Goal: Task Accomplishment & Management: Complete application form

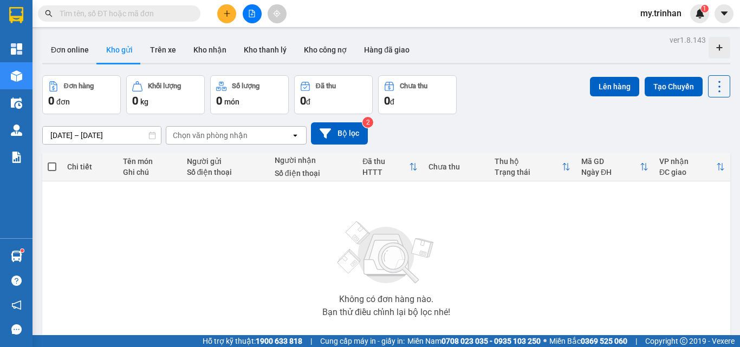
click at [162, 12] on input "text" at bounding box center [124, 14] width 128 height 12
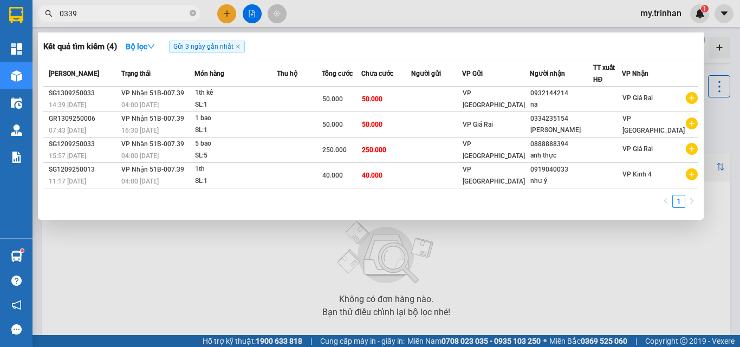
type input "03399"
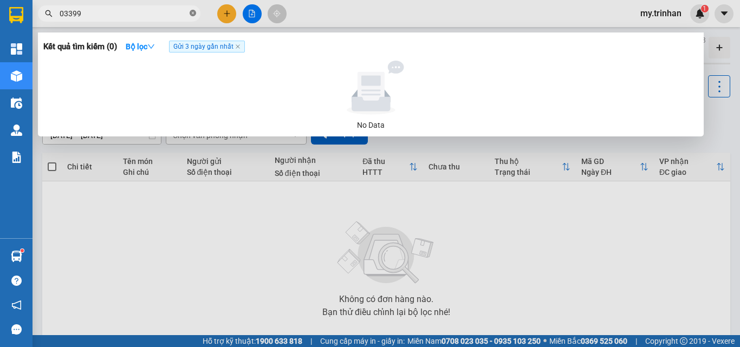
click at [192, 14] on icon "close-circle" at bounding box center [193, 13] width 7 height 7
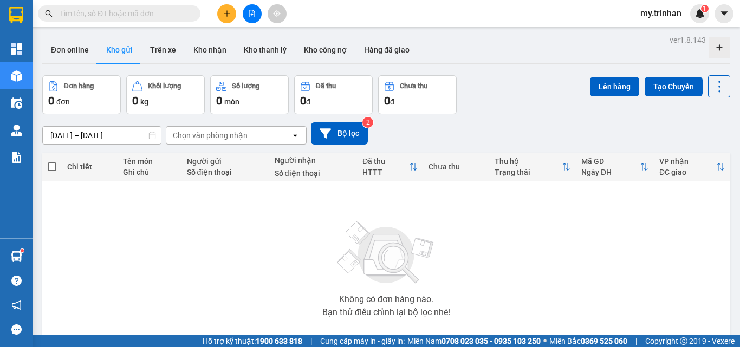
click at [246, 19] on button at bounding box center [252, 13] width 19 height 19
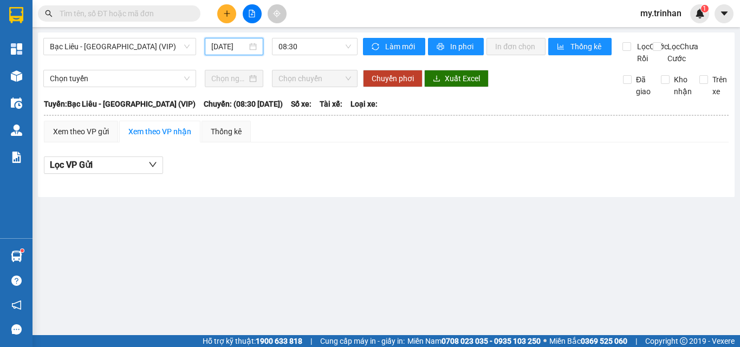
click at [233, 46] on input "[DATE]" at bounding box center [229, 47] width 36 height 12
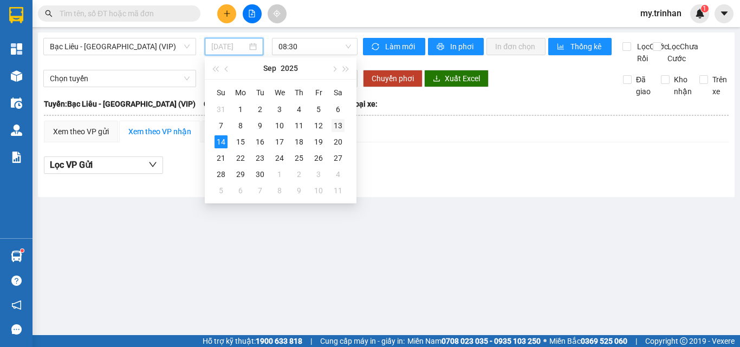
click at [338, 124] on div "13" at bounding box center [338, 125] width 13 height 13
type input "[DATE]"
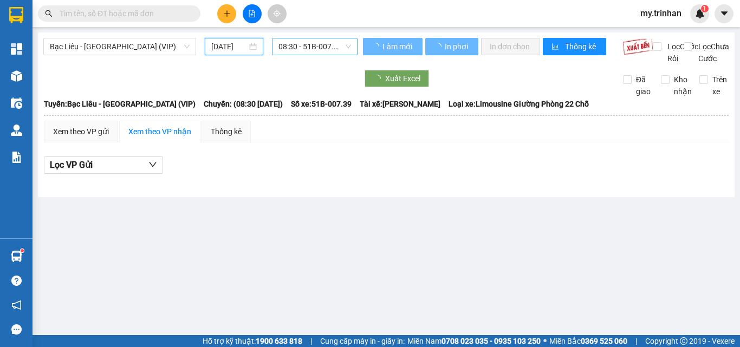
click at [305, 46] on span "08:30 - 51B-007.39" at bounding box center [315, 46] width 73 height 16
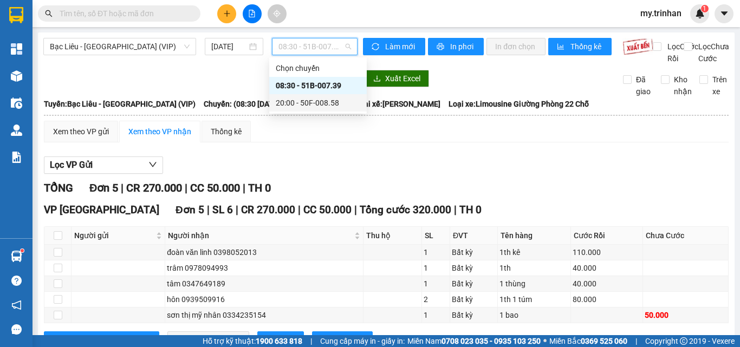
click at [304, 95] on div "20:00 - 50F-008.58" at bounding box center [318, 102] width 98 height 17
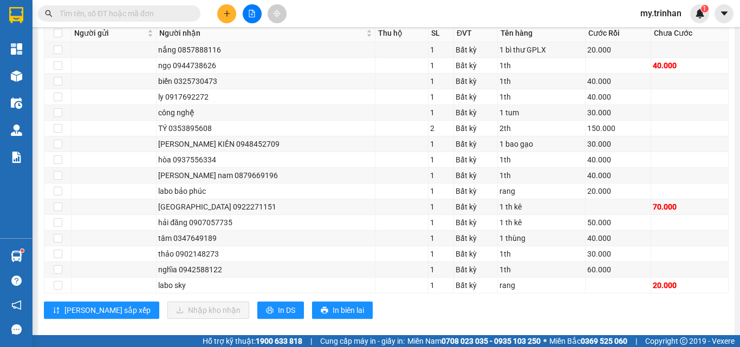
scroll to position [204, 0]
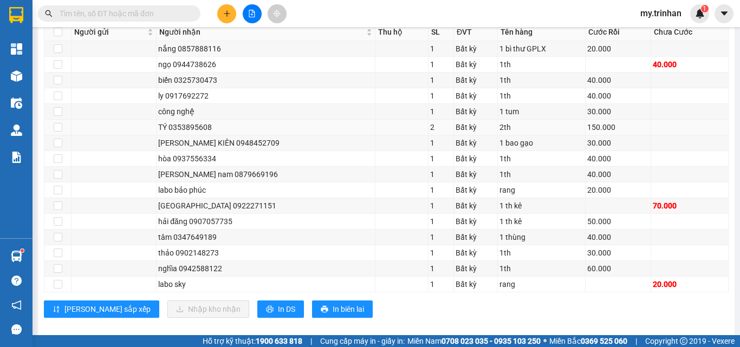
drag, startPoint x: 740, startPoint y: 170, endPoint x: 462, endPoint y: 144, distance: 278.7
click at [462, 133] on div "Bất kỳ" at bounding box center [476, 127] width 40 height 12
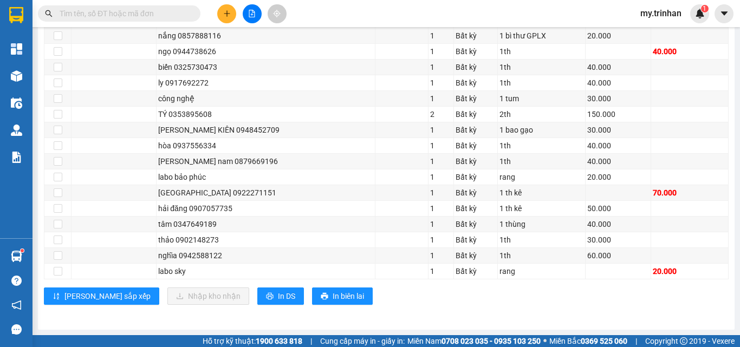
scroll to position [219, 0]
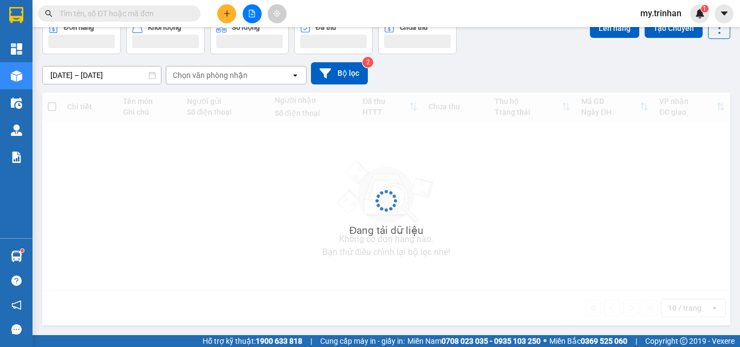
scroll to position [60, 0]
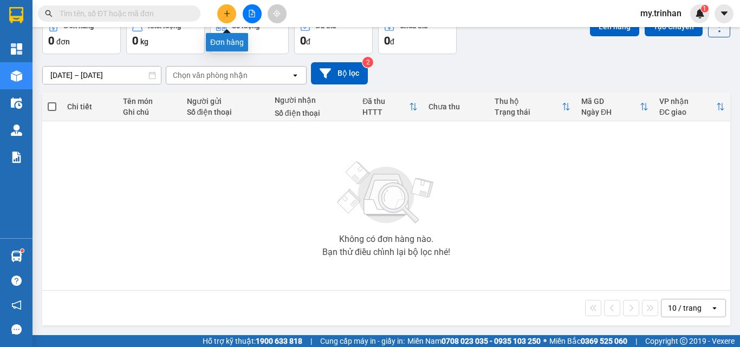
click at [231, 16] on button at bounding box center [226, 13] width 19 height 19
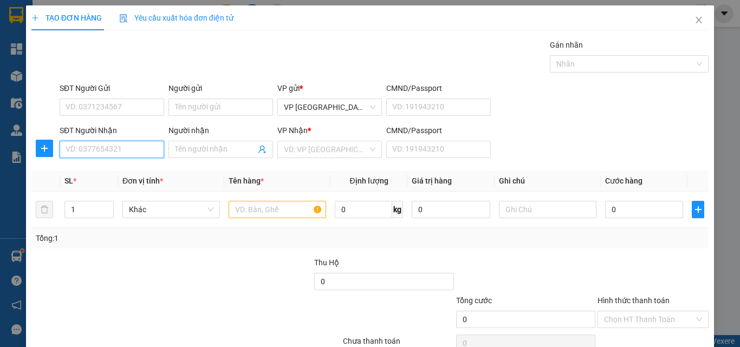
click at [114, 149] on input "SĐT Người Nhận" at bounding box center [112, 149] width 105 height 17
click at [120, 173] on div "0918690317 - thảo nguyên" at bounding box center [111, 171] width 91 height 12
type input "0918690317"
type input "thảo nguyên"
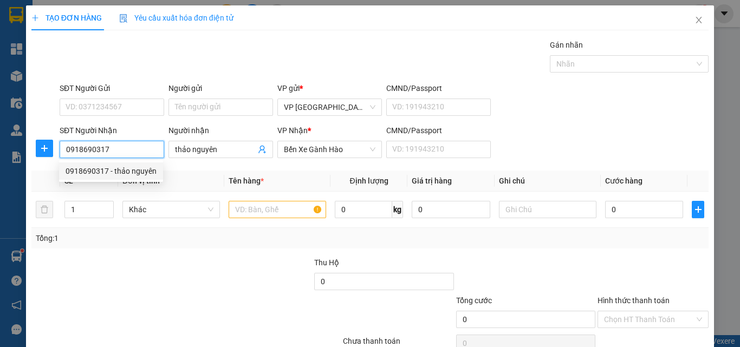
type input "40.000"
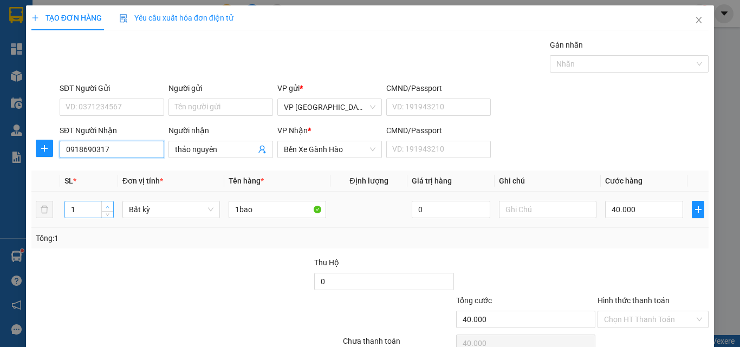
type input "0918690317"
type input "2"
drag, startPoint x: 107, startPoint y: 205, endPoint x: 146, endPoint y: 204, distance: 38.5
click at [109, 205] on span "up" at bounding box center [108, 206] width 7 height 7
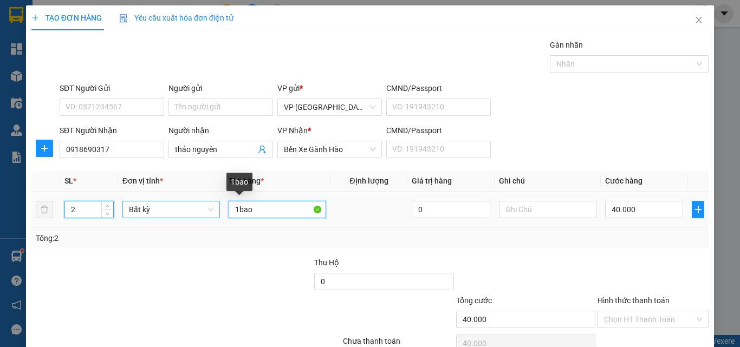
drag, startPoint x: 236, startPoint y: 216, endPoint x: 216, endPoint y: 214, distance: 20.2
click at [218, 214] on tr "2 Bất kỳ 1bao 0 40.000" at bounding box center [370, 210] width 678 height 36
type input "0"
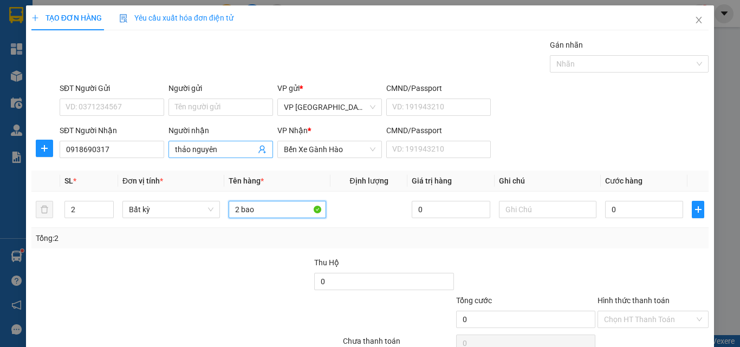
type input "2 bao"
drag, startPoint x: 222, startPoint y: 153, endPoint x: 162, endPoint y: 154, distance: 60.2
click at [162, 154] on div "SĐT Người Nhận 0918690317 Người nhận thảo nguyên thảo nguyên VP Nhận * Bến Xe G…" at bounding box center [384, 144] width 654 height 38
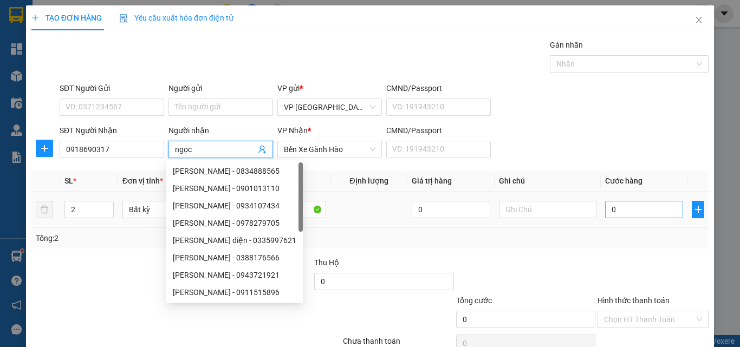
type input "ngọc"
click at [629, 211] on input "0" at bounding box center [644, 209] width 78 height 17
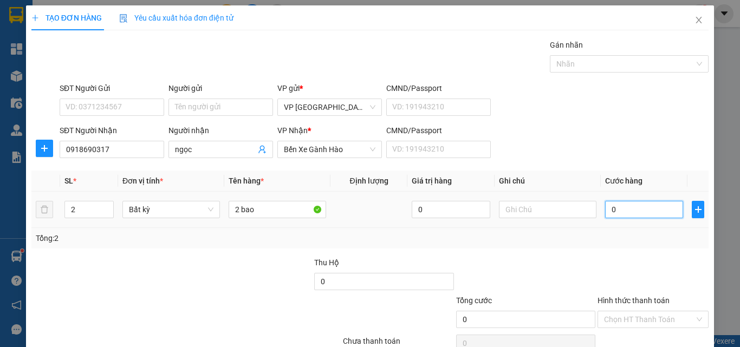
type input "8"
type input "80"
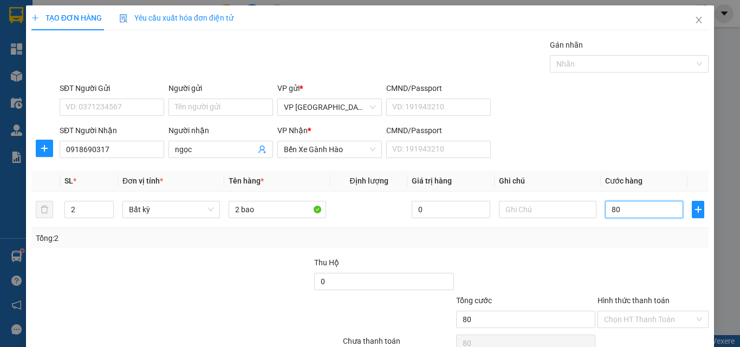
type input "80"
type input "80.000"
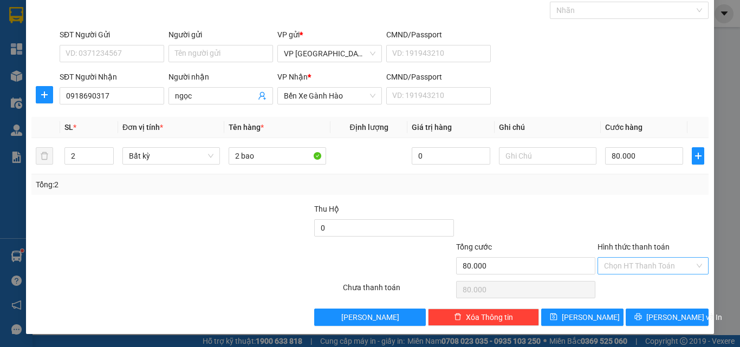
click at [647, 270] on input "Hình thức thanh toán" at bounding box center [649, 266] width 91 height 16
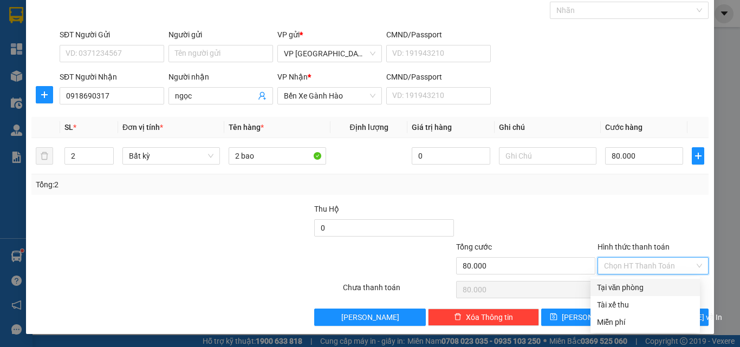
click at [646, 289] on div "Tại văn phòng" at bounding box center [645, 288] width 96 height 12
type input "0"
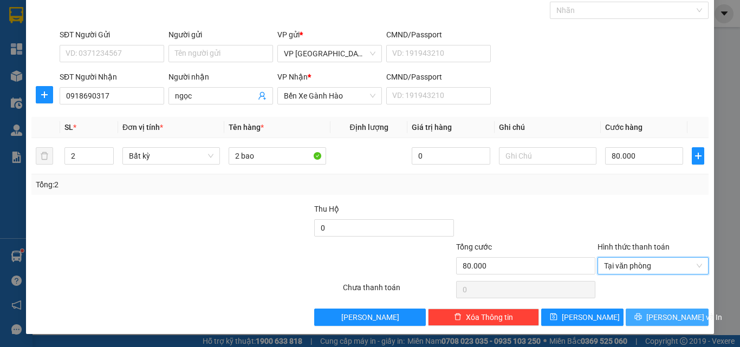
click at [646, 315] on button "[PERSON_NAME] và In" at bounding box center [667, 317] width 83 height 17
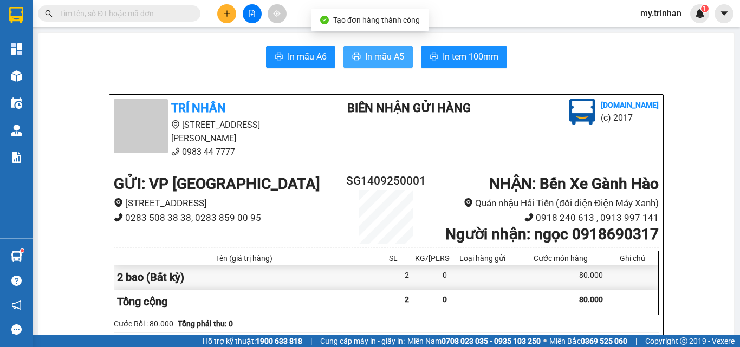
click at [376, 54] on span "In mẫu A5" at bounding box center [384, 57] width 39 height 14
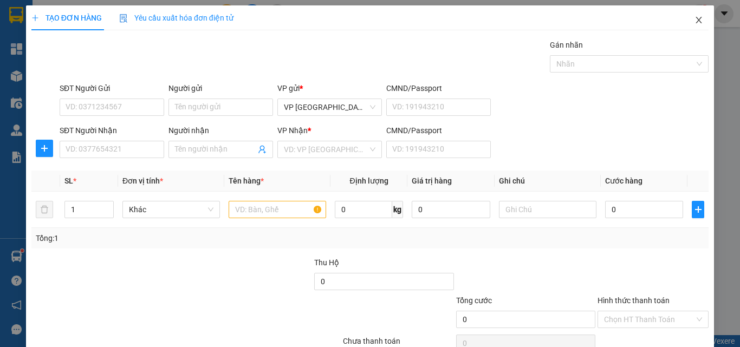
click at [695, 17] on icon "close" at bounding box center [699, 20] width 9 height 9
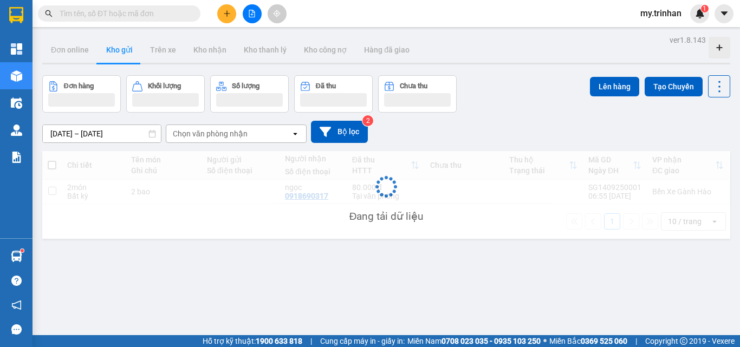
click at [252, 18] on button at bounding box center [252, 13] width 19 height 19
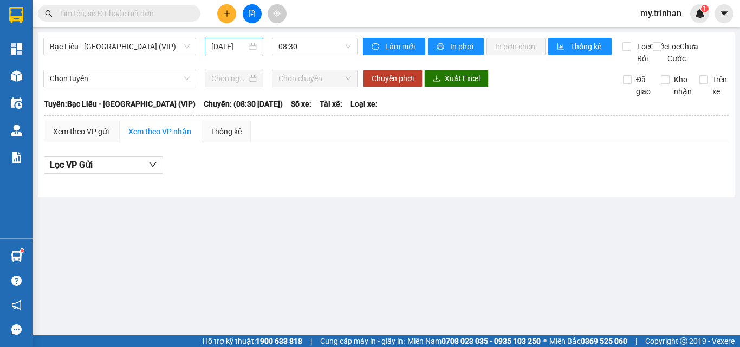
click at [241, 54] on div "[DATE]" at bounding box center [234, 46] width 59 height 17
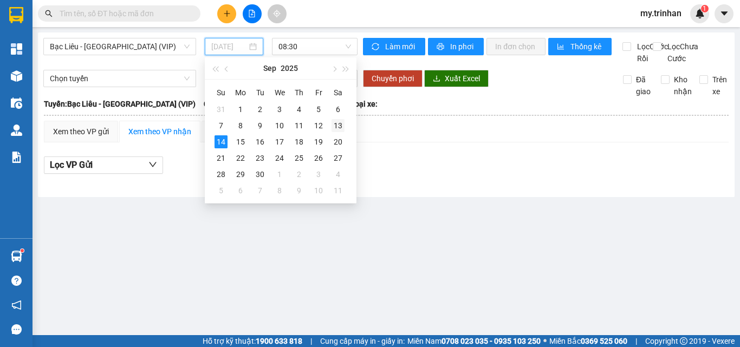
click at [337, 125] on div "13" at bounding box center [338, 125] width 13 height 13
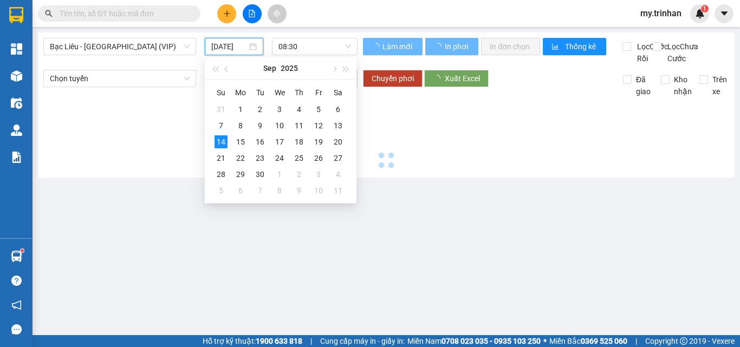
type input "[DATE]"
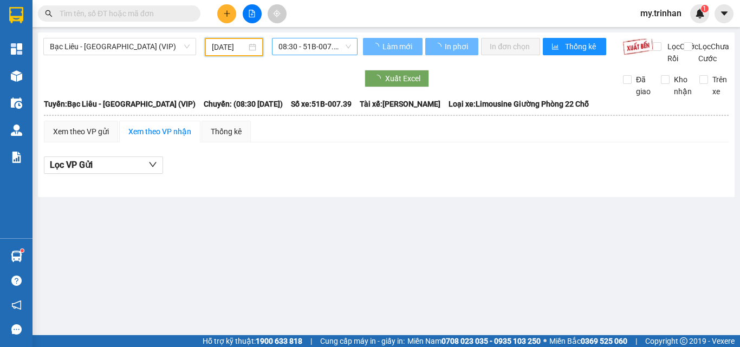
click at [316, 42] on span "08:30 - 51B-007.39" at bounding box center [315, 46] width 73 height 16
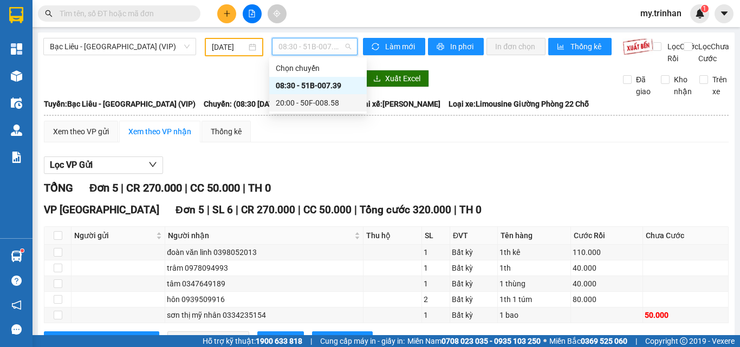
click at [309, 96] on div "20:00 - 50F-008.58" at bounding box center [318, 102] width 98 height 17
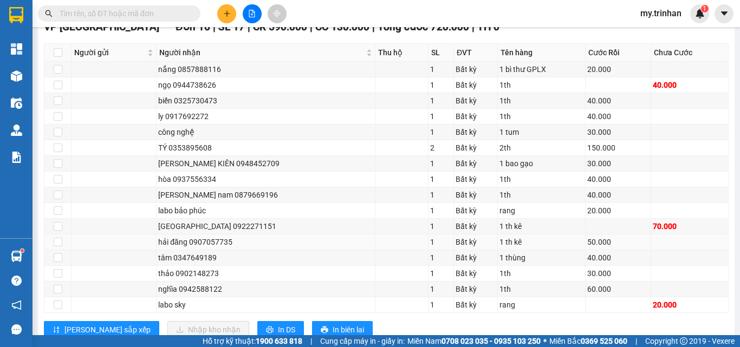
scroll to position [217, 0]
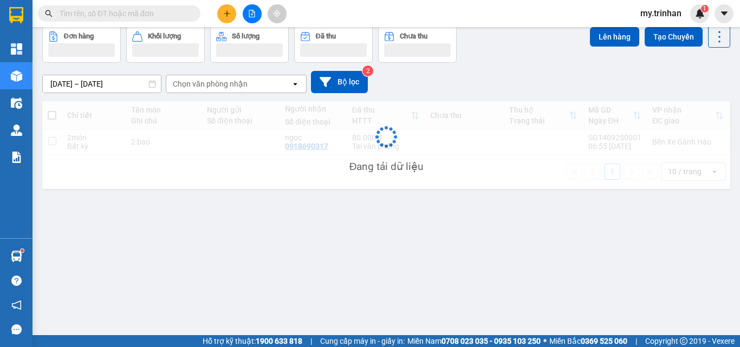
scroll to position [50, 0]
click at [221, 15] on button at bounding box center [226, 13] width 19 height 19
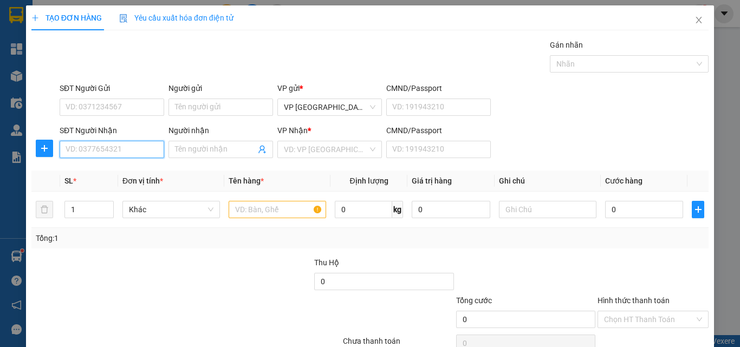
click at [136, 151] on input "SĐT Người Nhận" at bounding box center [112, 149] width 105 height 17
click at [137, 173] on div "0848122245 - tiến" at bounding box center [111, 171] width 90 height 12
type input "0848122245"
type input "tiến"
type input "60.000"
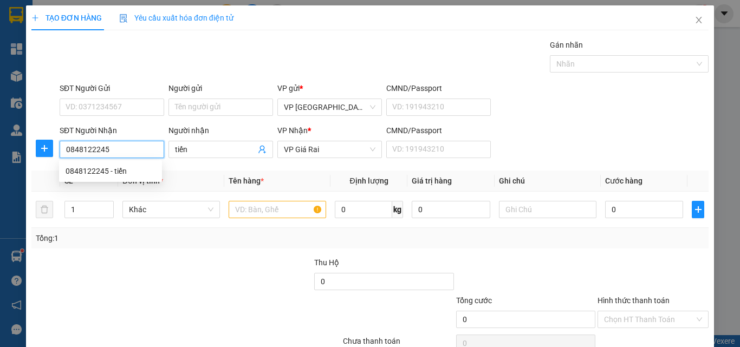
type input "60.000"
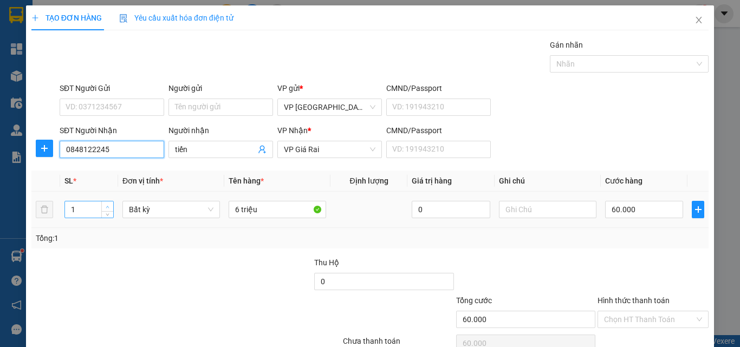
type input "0848122245"
click at [106, 206] on icon "up" at bounding box center [108, 207] width 4 height 4
type input "2"
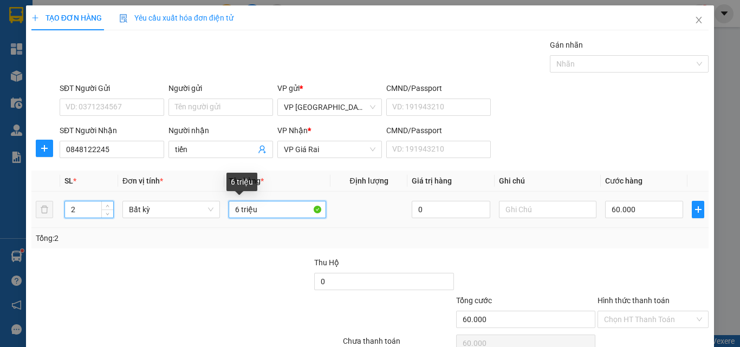
click at [277, 217] on input "6 triệu" at bounding box center [278, 209] width 98 height 17
type input "0"
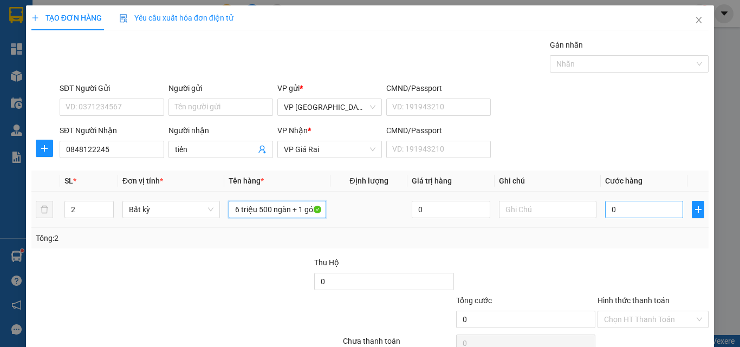
type input "6 triệu 500 ngàn + 1 gói"
click at [653, 205] on input "0" at bounding box center [644, 209] width 78 height 17
type input "8"
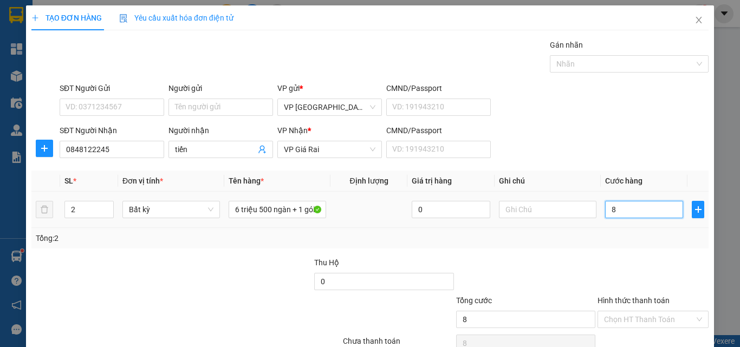
type input "80"
type input "80.000"
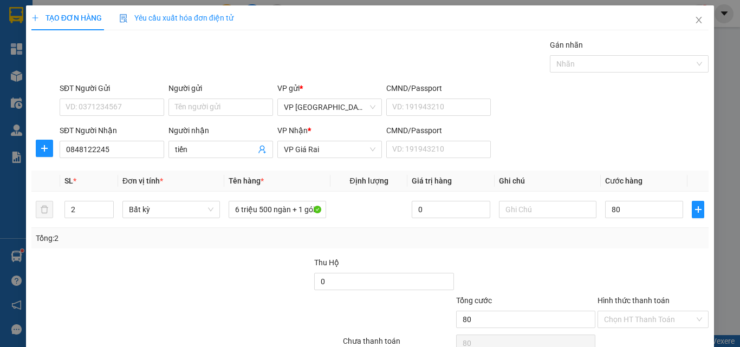
type input "80.000"
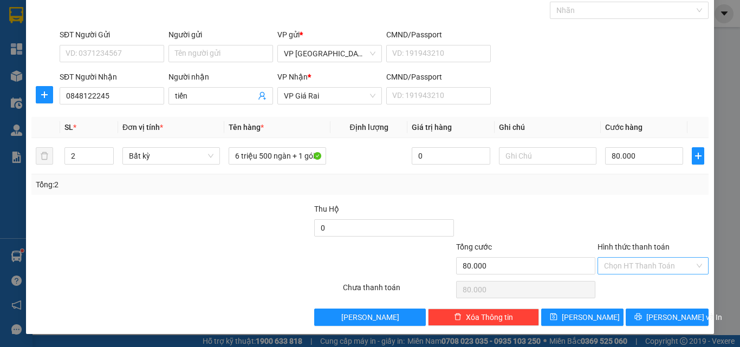
click at [651, 270] on input "Hình thức thanh toán" at bounding box center [649, 266] width 91 height 16
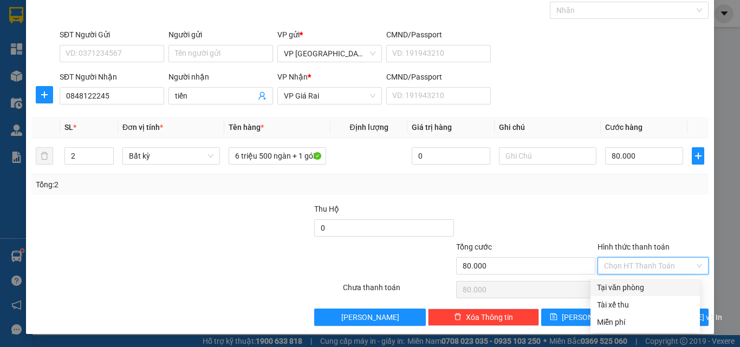
click at [653, 295] on div "Tại văn phòng" at bounding box center [645, 287] width 109 height 17
type input "0"
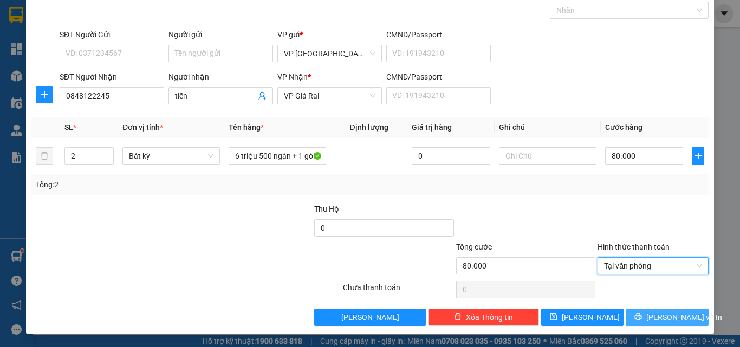
click at [656, 313] on span "[PERSON_NAME] và In" at bounding box center [685, 318] width 76 height 12
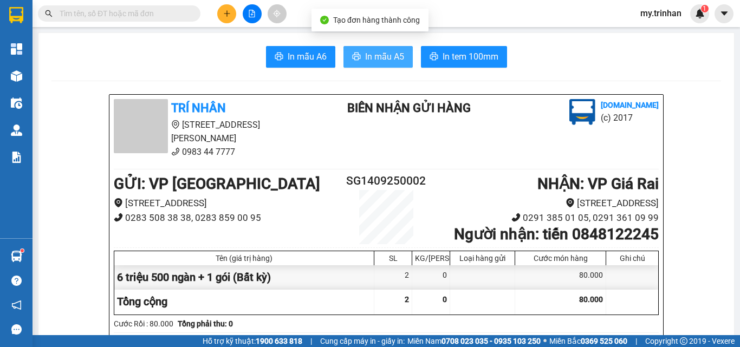
click at [384, 54] on span "In mẫu A5" at bounding box center [384, 57] width 39 height 14
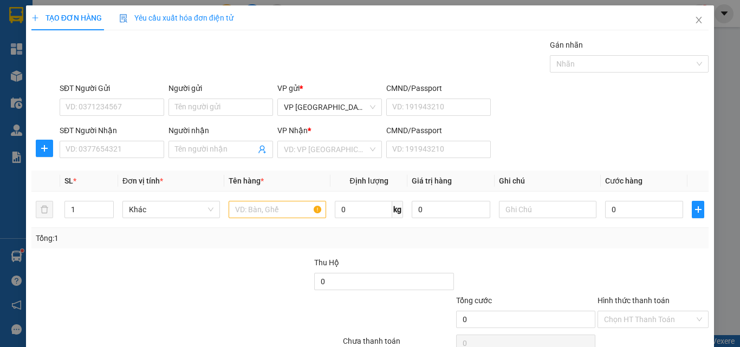
click at [563, 165] on div "Transit Pickup Surcharge Ids Transit Deliver Surcharge Ids Transit Deliver Surc…" at bounding box center [370, 209] width 678 height 341
click at [214, 149] on input "Người nhận" at bounding box center [215, 150] width 81 height 12
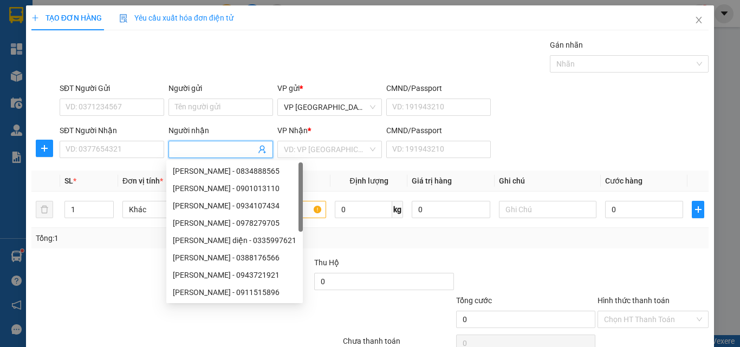
type input "d"
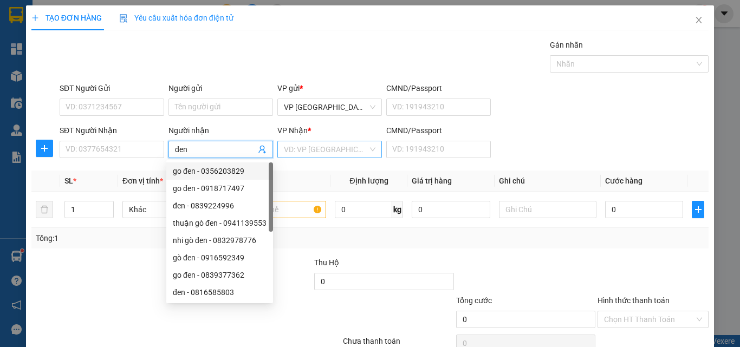
type input "đen"
drag, startPoint x: 341, startPoint y: 156, endPoint x: 330, endPoint y: 164, distance: 14.0
click at [340, 156] on input "search" at bounding box center [326, 149] width 84 height 16
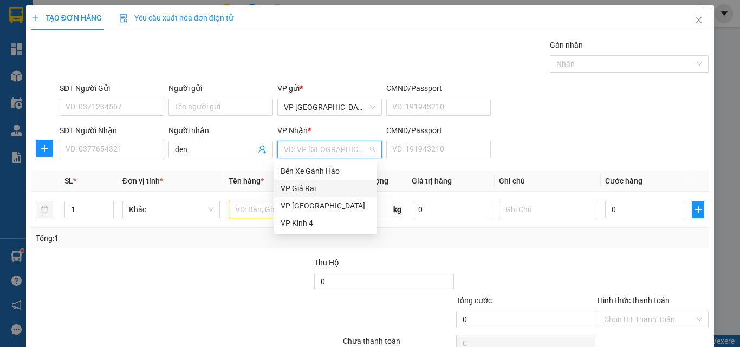
click at [299, 188] on div "VP Giá Rai" at bounding box center [326, 189] width 90 height 12
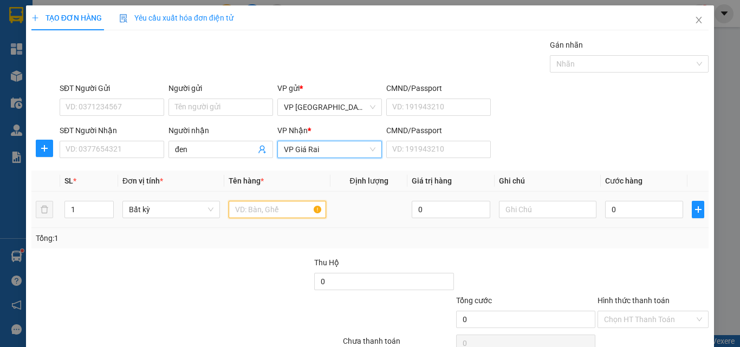
click at [250, 212] on input "text" at bounding box center [278, 209] width 98 height 17
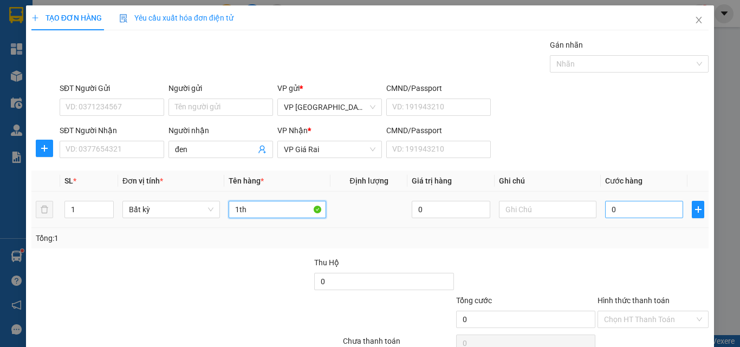
type input "1th"
type input "3"
type input "30"
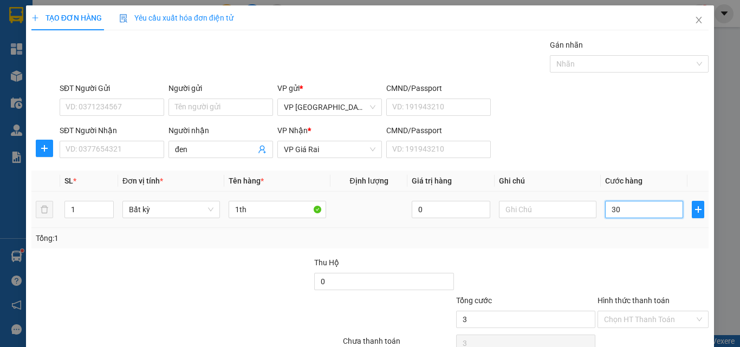
type input "30"
type input "30.000"
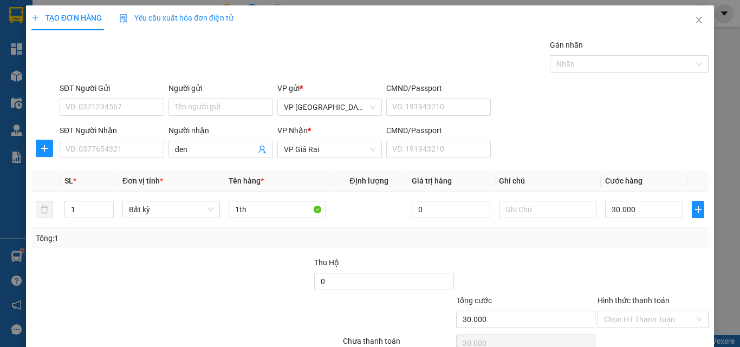
scroll to position [54, 0]
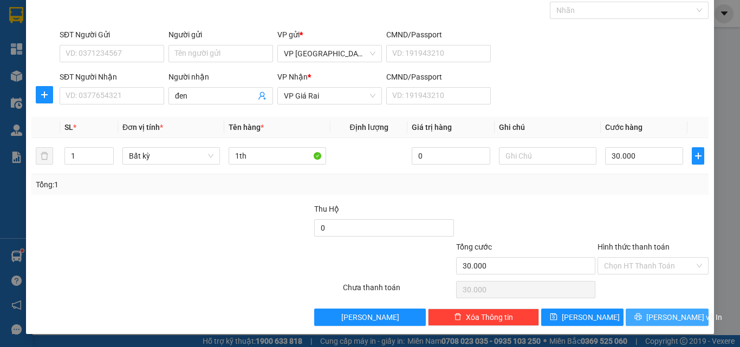
click at [667, 322] on span "[PERSON_NAME] và In" at bounding box center [685, 318] width 76 height 12
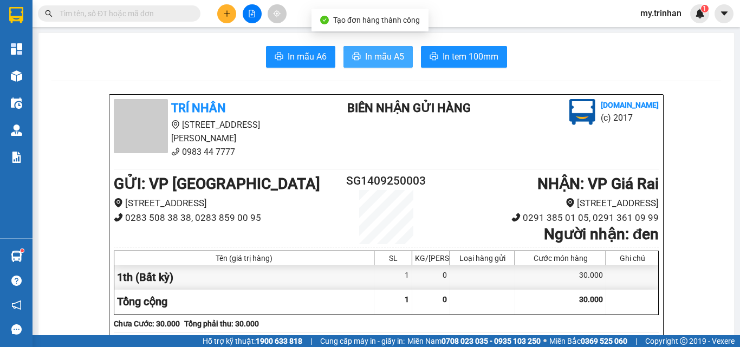
click at [392, 61] on span "In mẫu A5" at bounding box center [384, 57] width 39 height 14
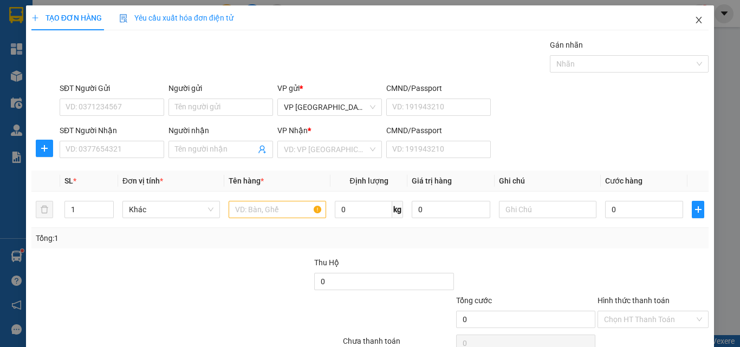
drag, startPoint x: 687, startPoint y: 17, endPoint x: 468, endPoint y: 0, distance: 219.7
click at [695, 17] on icon "close" at bounding box center [699, 20] width 9 height 9
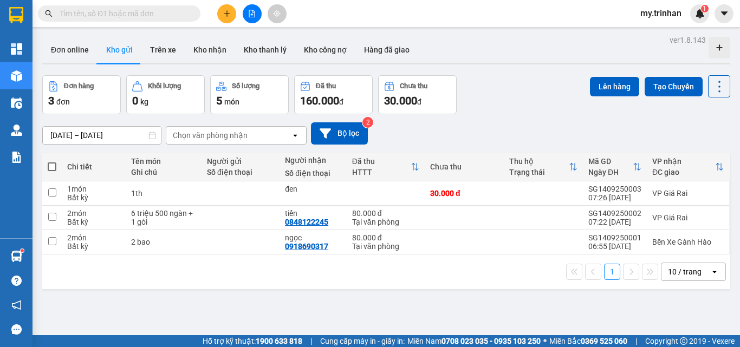
click at [249, 12] on icon "file-add" at bounding box center [252, 14] width 8 height 8
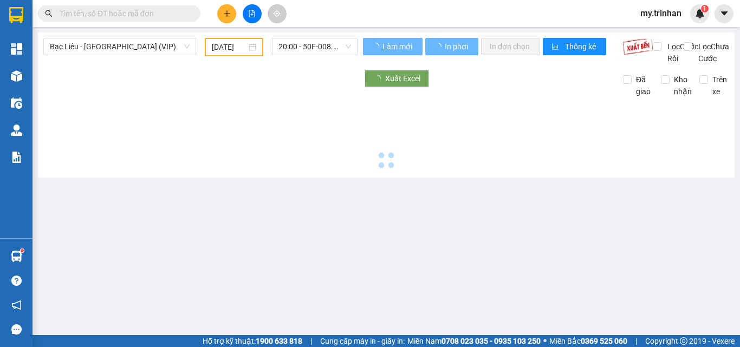
click at [227, 46] on input "[DATE]" at bounding box center [229, 47] width 35 height 12
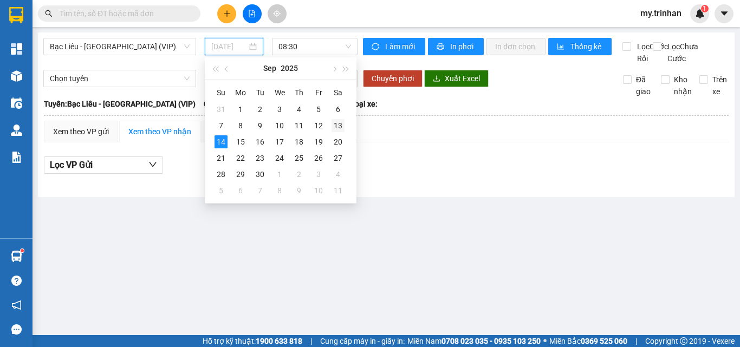
click at [340, 126] on div "13" at bounding box center [338, 125] width 13 height 13
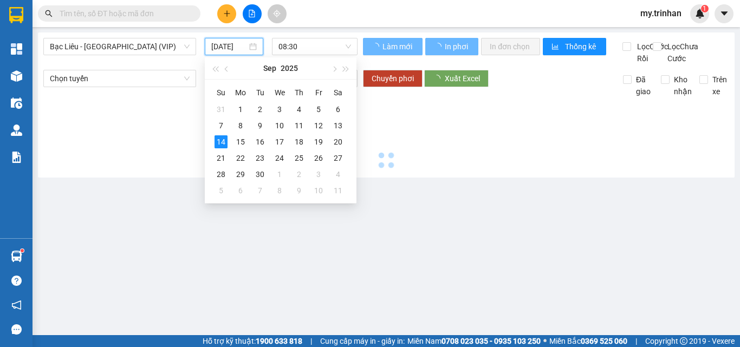
type input "[DATE]"
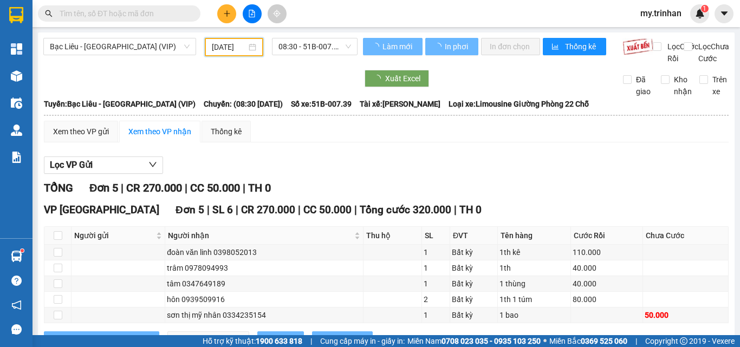
click at [309, 49] on span "08:30 - 51B-007.39" at bounding box center [315, 46] width 73 height 16
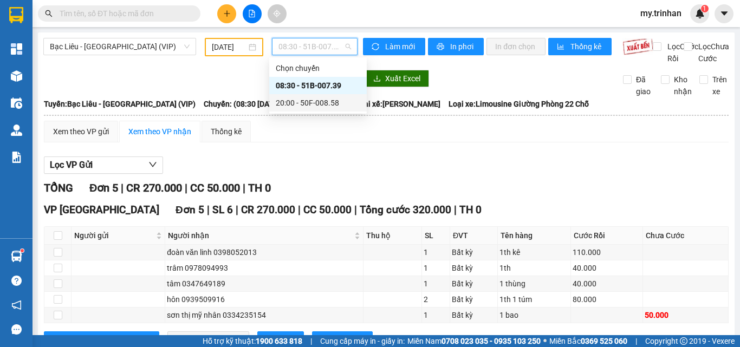
click at [294, 100] on div "20:00 - 50F-008.58" at bounding box center [318, 103] width 85 height 12
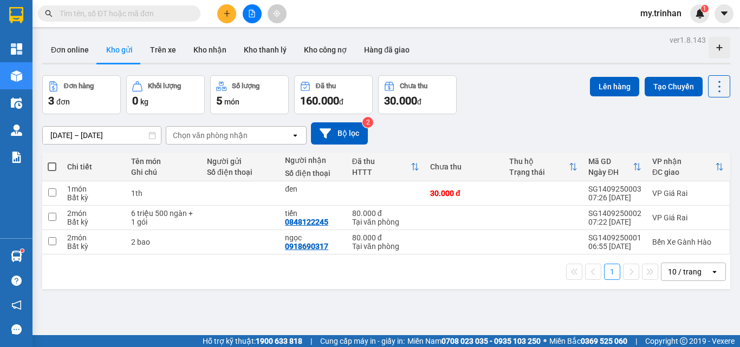
click at [282, 140] on div "Chọn văn phòng nhận" at bounding box center [228, 135] width 125 height 17
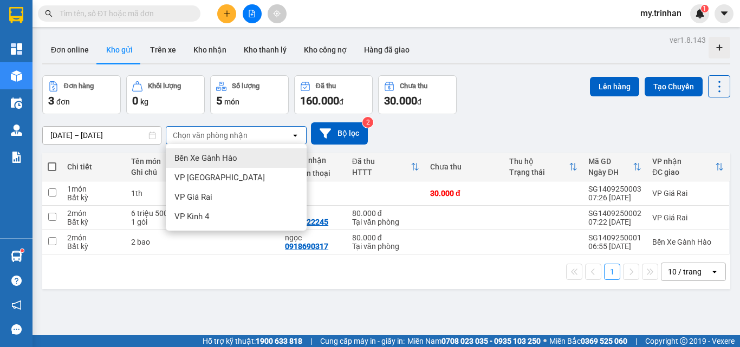
click at [284, 140] on div "Chọn văn phòng nhận" at bounding box center [228, 135] width 125 height 17
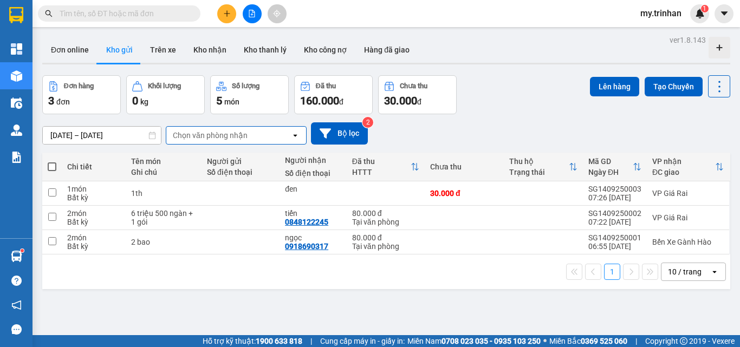
click at [414, 129] on div "[DATE] – [DATE] Press the down arrow key to interact with the calendar and sele…" at bounding box center [386, 133] width 688 height 22
click at [222, 14] on button at bounding box center [226, 13] width 19 height 19
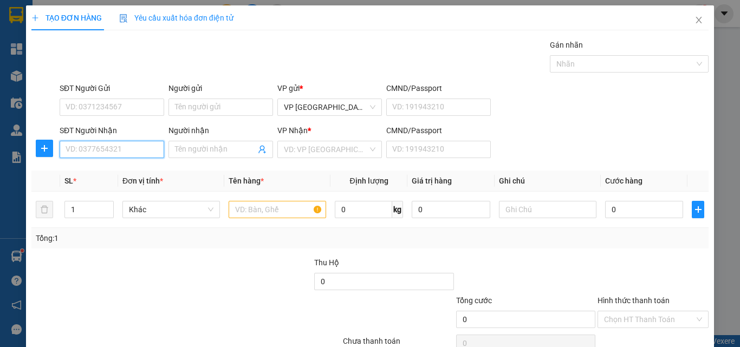
click at [140, 151] on input "SĐT Người Nhận" at bounding box center [112, 149] width 105 height 17
click at [132, 152] on input "SĐT Người Nhận" at bounding box center [112, 149] width 105 height 17
click at [142, 165] on div "0818362324 - linh" at bounding box center [110, 171] width 103 height 17
type input "0818362324"
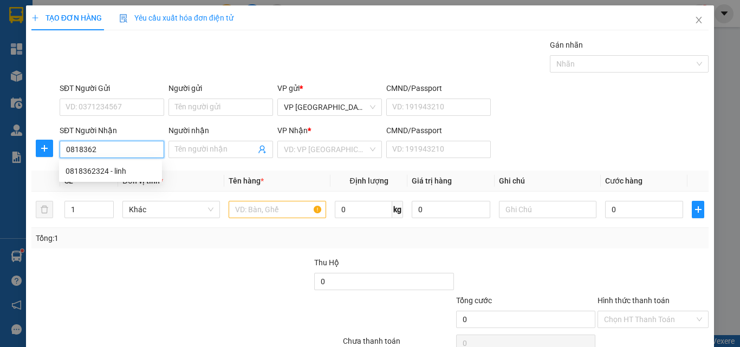
type input "linh"
type input "30.000"
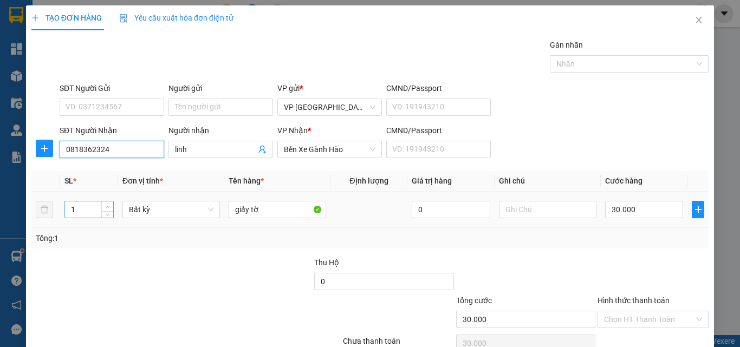
type input "0818362324"
type input "2"
click at [109, 205] on span "up" at bounding box center [108, 207] width 7 height 7
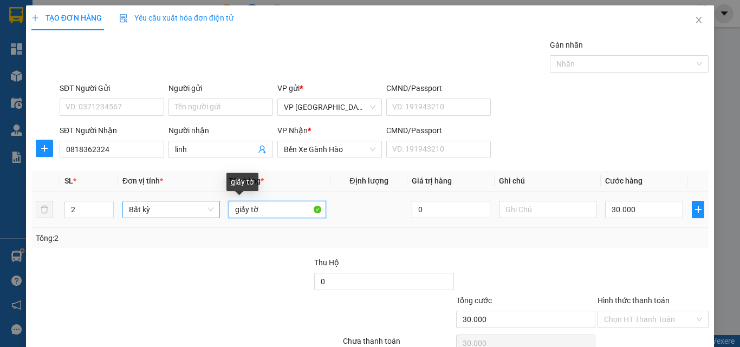
drag, startPoint x: 273, startPoint y: 209, endPoint x: 150, endPoint y: 209, distance: 123.6
click at [150, 209] on tr "2 Bất kỳ giấy tờ 0 30.000" at bounding box center [370, 210] width 678 height 36
type input "0"
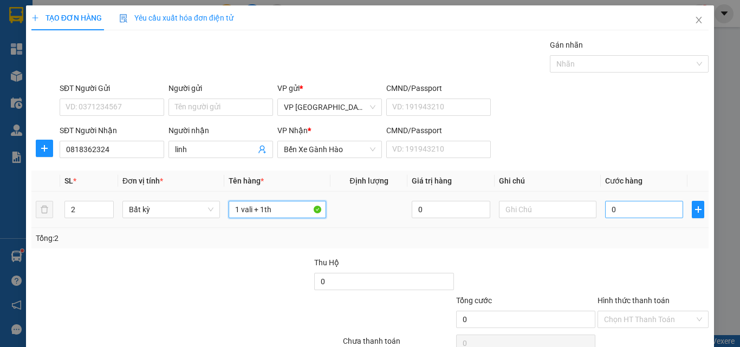
type input "1 vali + 1th"
click at [104, 203] on span "Increase Value" at bounding box center [107, 207] width 12 height 10
type input "3"
click at [106, 208] on icon "up" at bounding box center [108, 207] width 4 height 4
click at [261, 210] on input "1 vali + 1th" at bounding box center [278, 209] width 98 height 17
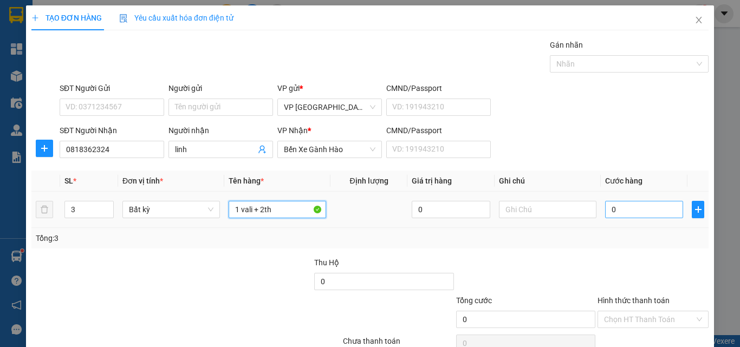
type input "1 vali + 2th"
type input "1"
type input "10"
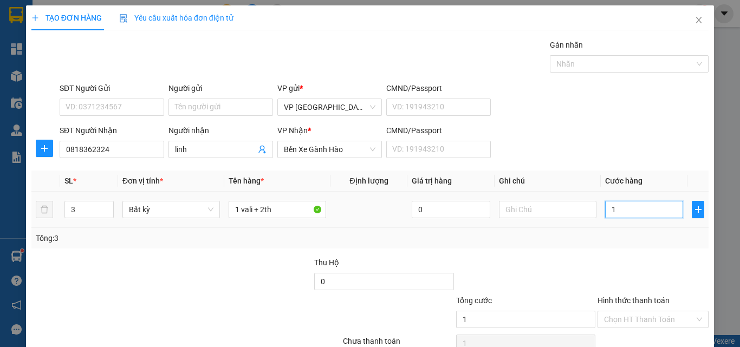
type input "10"
type input "100"
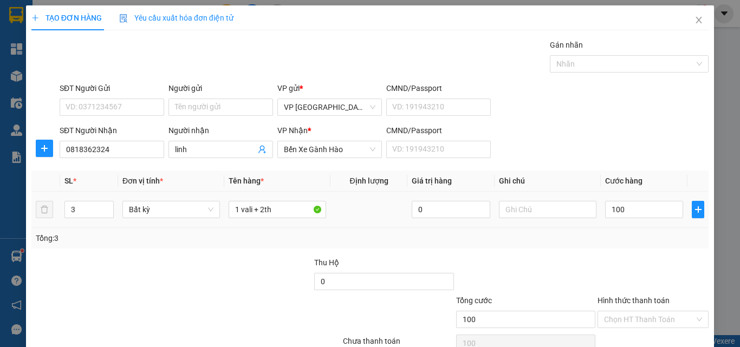
type input "100.000"
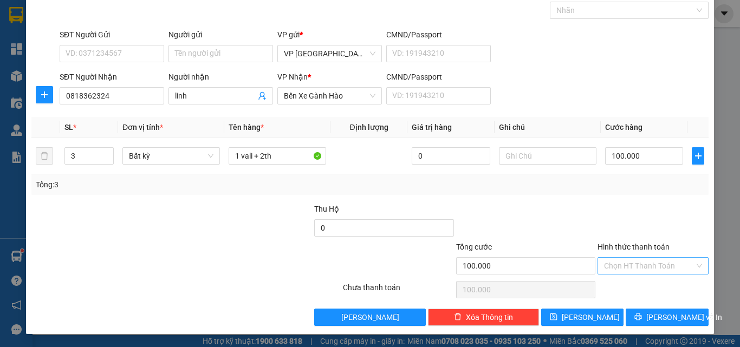
click at [652, 265] on input "Hình thức thanh toán" at bounding box center [649, 266] width 91 height 16
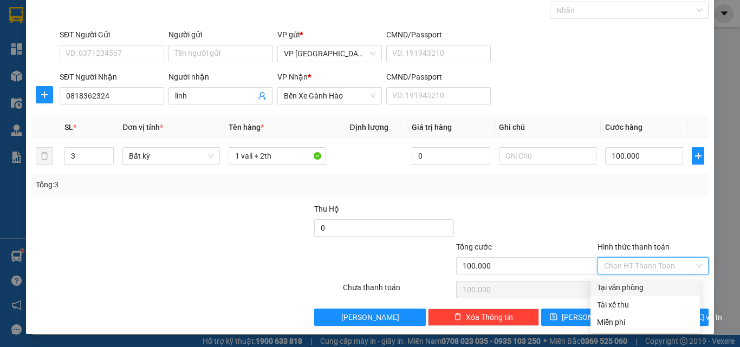
click at [638, 290] on div "Tại văn phòng" at bounding box center [645, 288] width 96 height 12
type input "0"
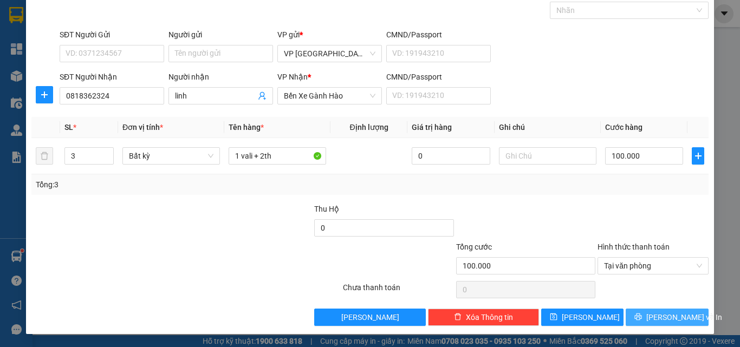
click at [640, 317] on icon "printer" at bounding box center [639, 317] width 8 height 8
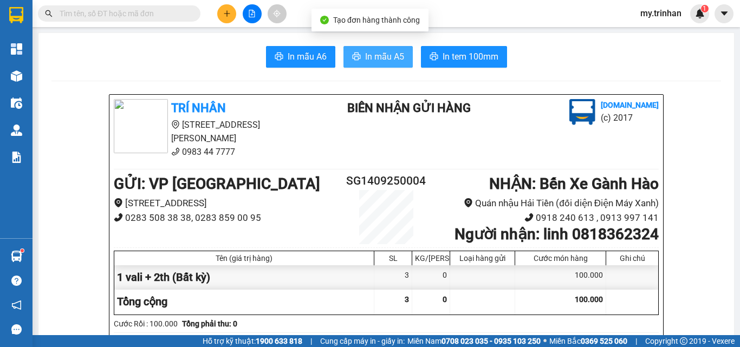
click at [387, 53] on span "In mẫu A5" at bounding box center [384, 57] width 39 height 14
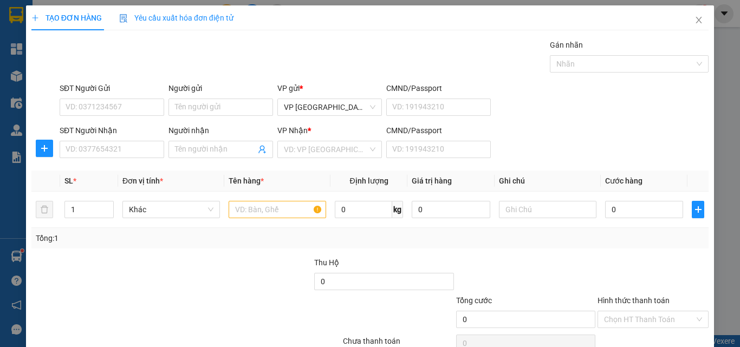
click at [662, 117] on div "SĐT Người Gửi VD: 0371234567 Người gửi Tên người gửi VP gửi * VP [GEOGRAPHIC_DA…" at bounding box center [384, 101] width 654 height 38
click at [121, 149] on input "SĐT Người Nhận" at bounding box center [112, 149] width 105 height 17
click at [141, 150] on input "SĐT Người Nhận" at bounding box center [112, 149] width 105 height 17
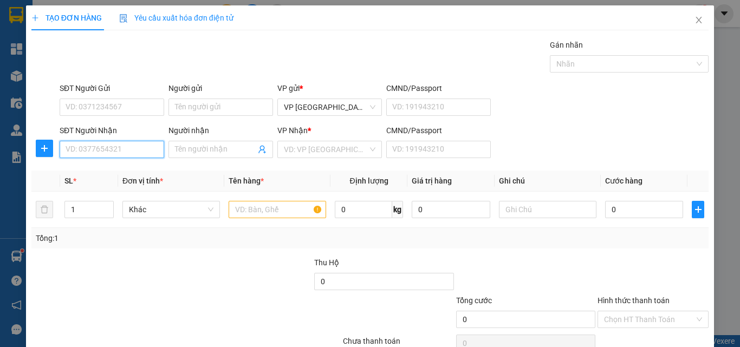
click at [141, 150] on input "SĐT Người Nhận" at bounding box center [112, 149] width 105 height 17
click at [149, 171] on div "0917519925 - nghĩa" at bounding box center [111, 171] width 90 height 12
type input "0917519925"
type input "nghĩa"
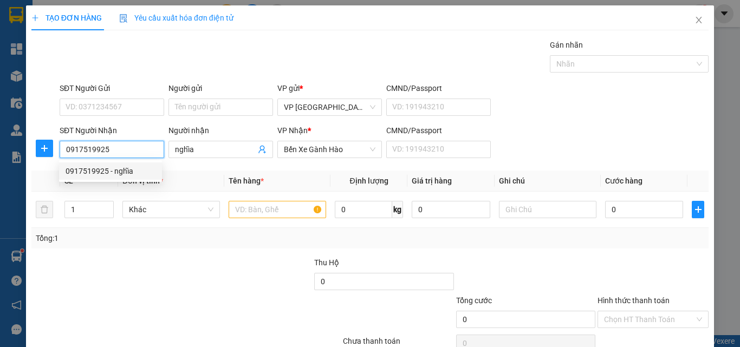
type input "40.000"
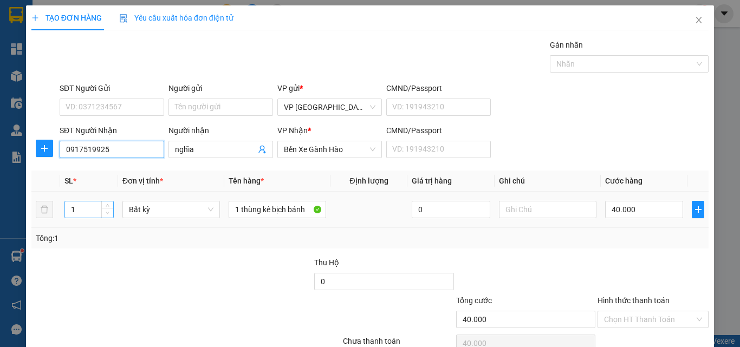
click at [108, 212] on icon "down" at bounding box center [108, 213] width 4 height 4
type input "0917519925"
click at [108, 207] on icon "up" at bounding box center [108, 207] width 4 height 4
type input "3"
click at [108, 207] on icon "up" at bounding box center [108, 207] width 4 height 4
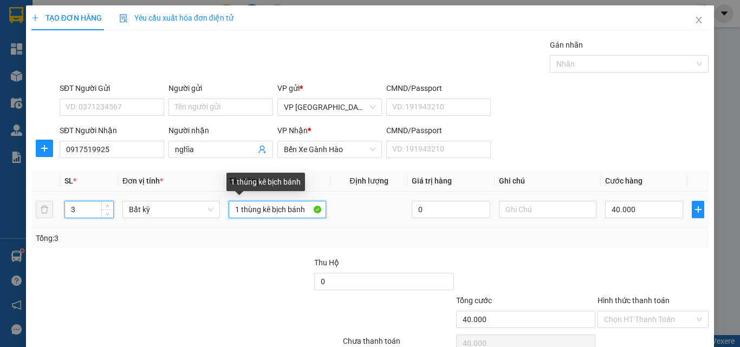
drag, startPoint x: 306, startPoint y: 208, endPoint x: 199, endPoint y: 199, distance: 107.7
click at [199, 198] on tr "3 Bất kỳ 1 thùng kê bịch bánh 0 40.000" at bounding box center [370, 210] width 678 height 36
type input "0"
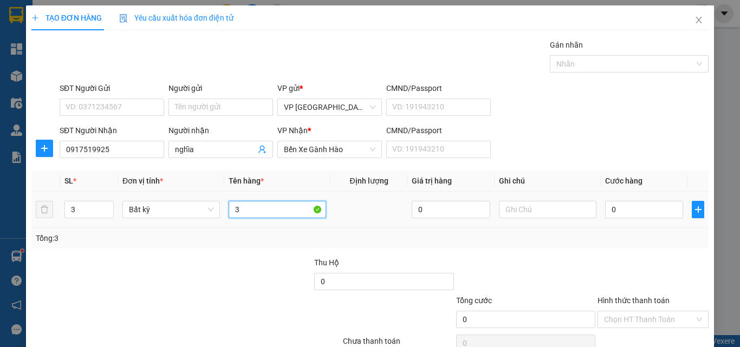
type input "3"
type input "2 kiện mỳ + 1 giỏ"
click at [646, 205] on input "0" at bounding box center [644, 209] width 78 height 17
type input "1"
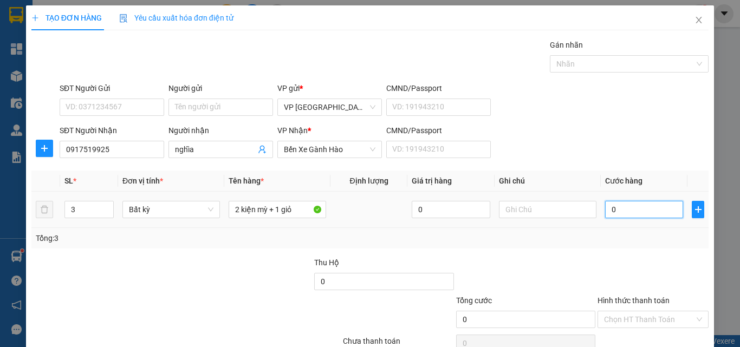
type input "1"
type input "10"
type input "100"
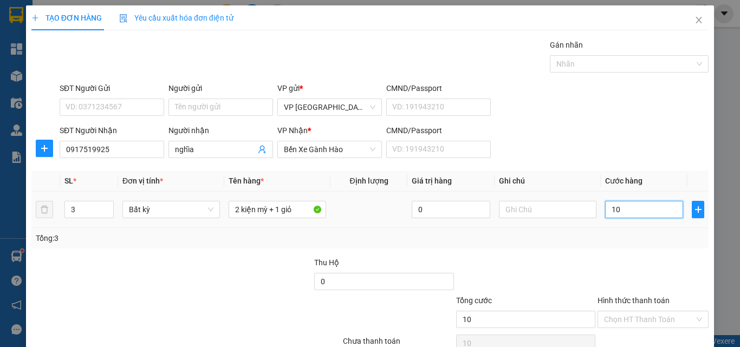
type input "100"
type input "100.000"
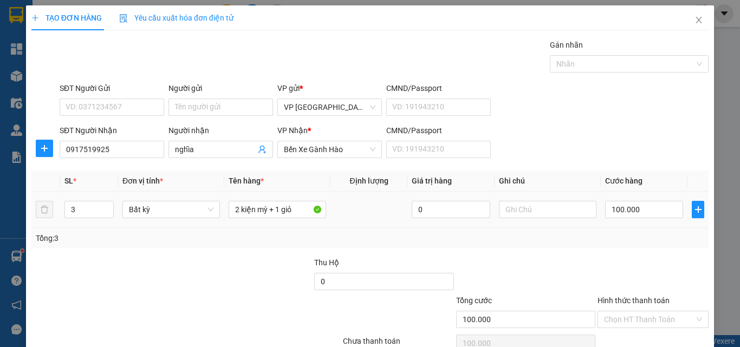
scroll to position [54, 0]
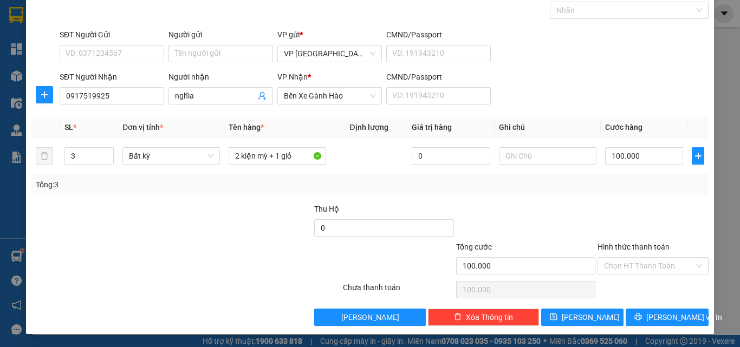
drag, startPoint x: 666, startPoint y: 268, endPoint x: 661, endPoint y: 275, distance: 8.3
click at [666, 269] on input "Hình thức thanh toán" at bounding box center [649, 266] width 91 height 16
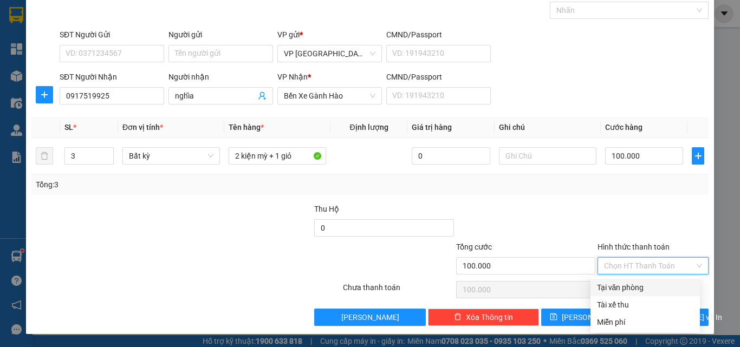
click at [657, 291] on div "Tại văn phòng" at bounding box center [645, 288] width 96 height 12
type input "0"
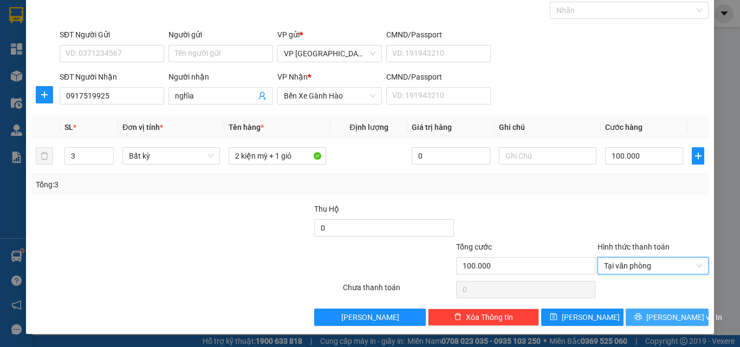
click at [653, 314] on span "[PERSON_NAME] và In" at bounding box center [685, 318] width 76 height 12
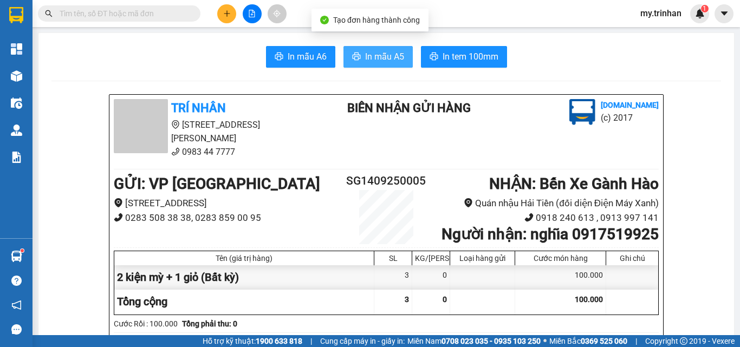
click at [365, 53] on span "In mẫu A5" at bounding box center [384, 57] width 39 height 14
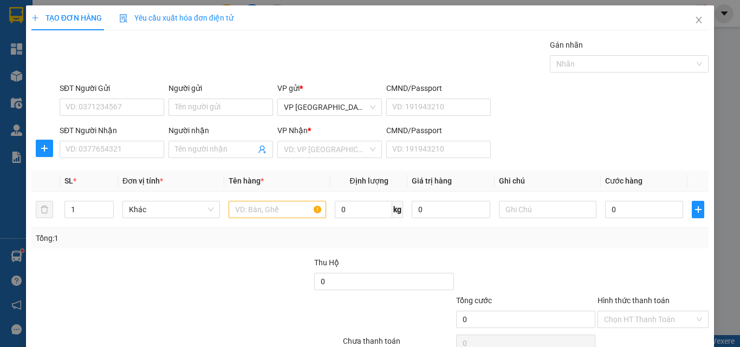
click at [541, 118] on div "SĐT Người Gửi VD: 0371234567 Người gửi Tên người gửi VP gửi * VP [GEOGRAPHIC_DA…" at bounding box center [384, 101] width 654 height 38
click at [79, 151] on input "SĐT Người Nhận" at bounding box center [112, 149] width 105 height 17
click at [87, 154] on input "085713" at bounding box center [112, 149] width 105 height 17
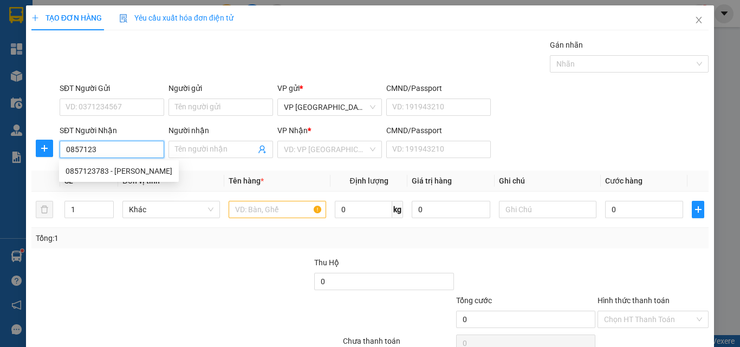
click at [111, 153] on input "0857123" at bounding box center [112, 149] width 105 height 17
click at [120, 171] on div "0857123783 - [PERSON_NAME]" at bounding box center [119, 171] width 107 height 12
type input "0857123783"
type input "[PERSON_NAME]"
type input "70.000"
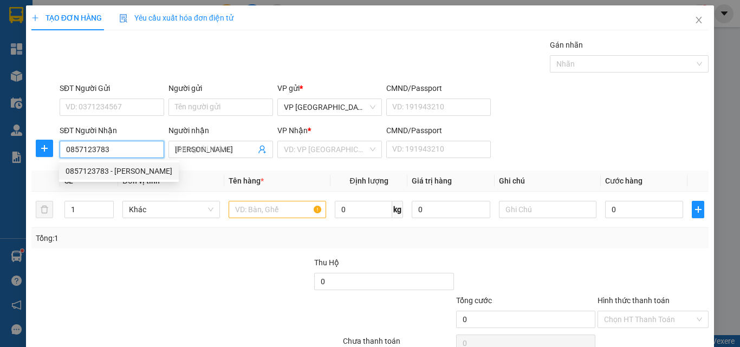
type input "70.000"
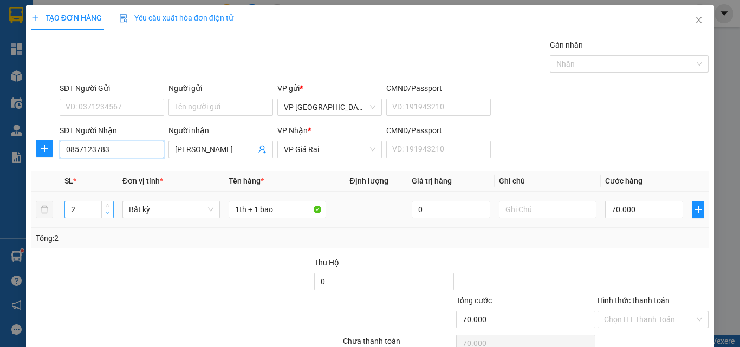
type input "0857123783"
click at [106, 211] on icon "down" at bounding box center [108, 213] width 4 height 4
type input "1"
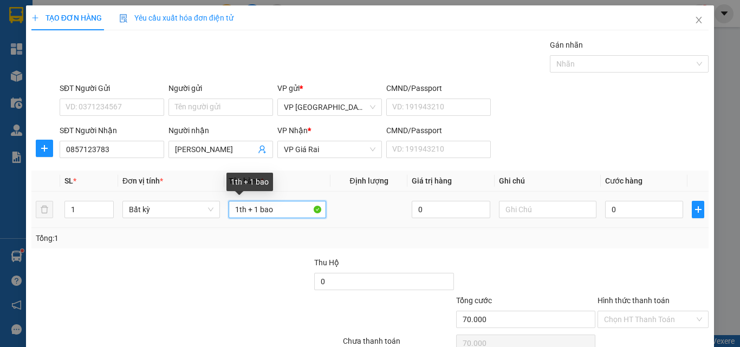
type input "0"
drag, startPoint x: 278, startPoint y: 210, endPoint x: 246, endPoint y: 217, distance: 32.6
click at [246, 217] on input "1th + 1 bao" at bounding box center [278, 209] width 98 height 17
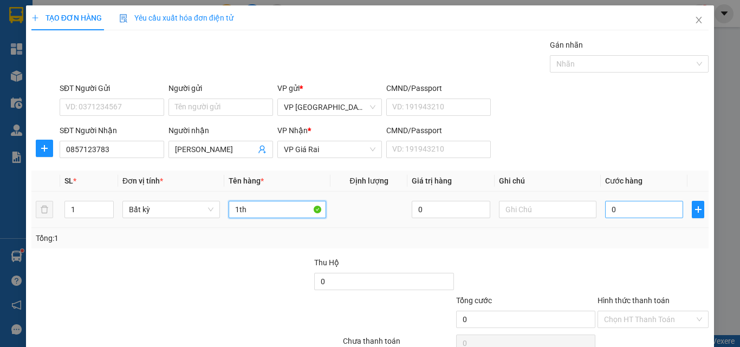
type input "1th"
click at [634, 211] on input "0" at bounding box center [644, 209] width 78 height 17
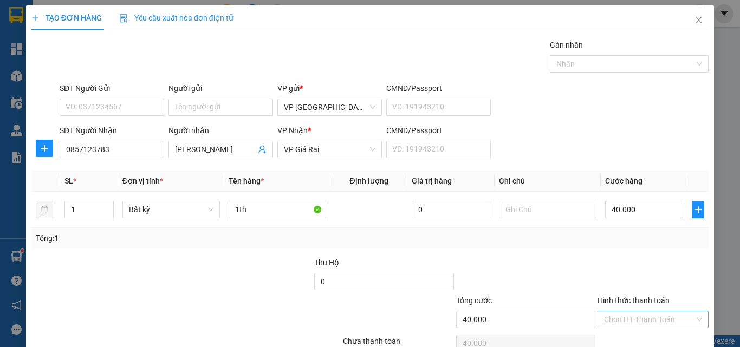
click at [654, 312] on input "Hình thức thanh toán" at bounding box center [649, 320] width 91 height 16
click at [654, 336] on div "Tại văn phòng" at bounding box center [645, 342] width 96 height 12
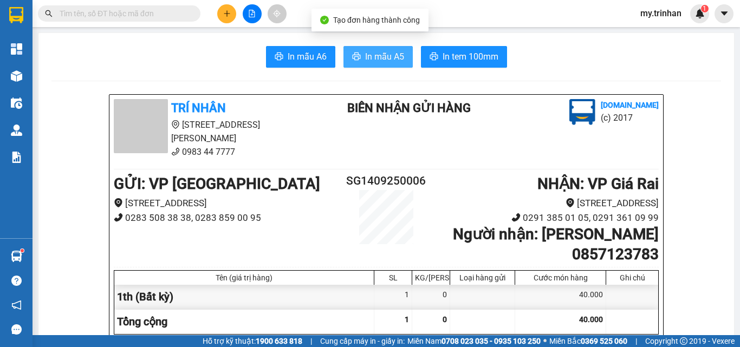
click at [381, 56] on span "In mẫu A5" at bounding box center [384, 57] width 39 height 14
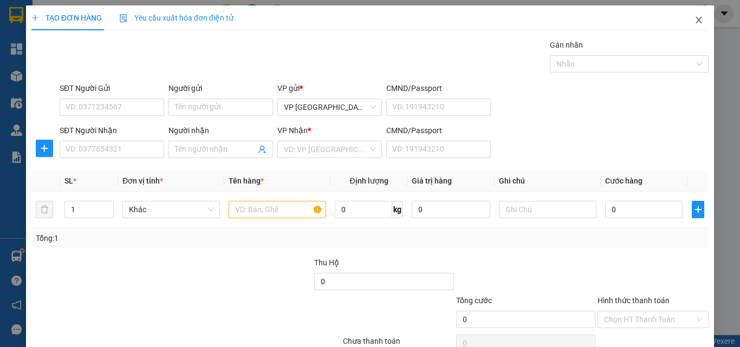
click at [696, 20] on icon "close" at bounding box center [699, 20] width 6 height 7
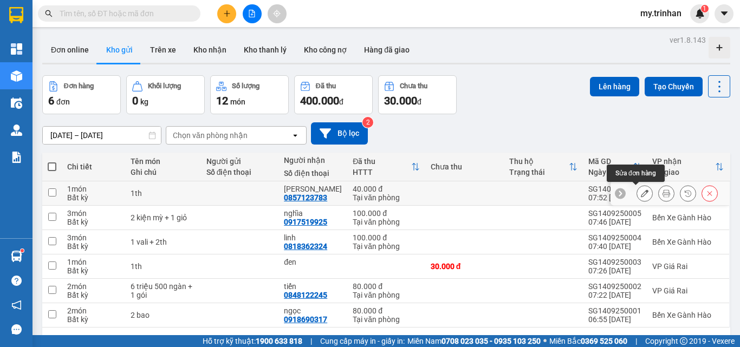
click at [637, 192] on button at bounding box center [644, 193] width 15 height 19
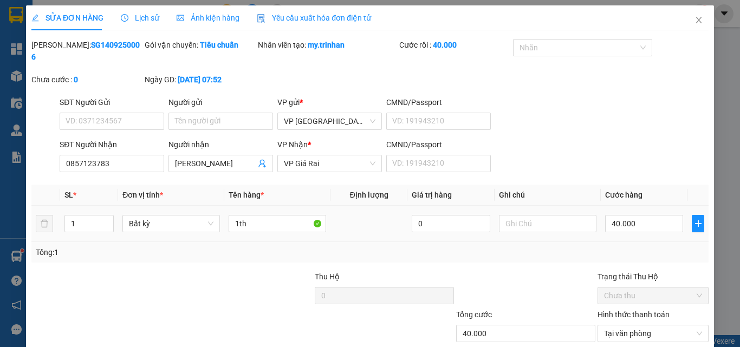
type input "0857123783"
type input "[PERSON_NAME]"
type input "40.000"
click at [251, 215] on input "1th" at bounding box center [278, 223] width 98 height 17
type input "1"
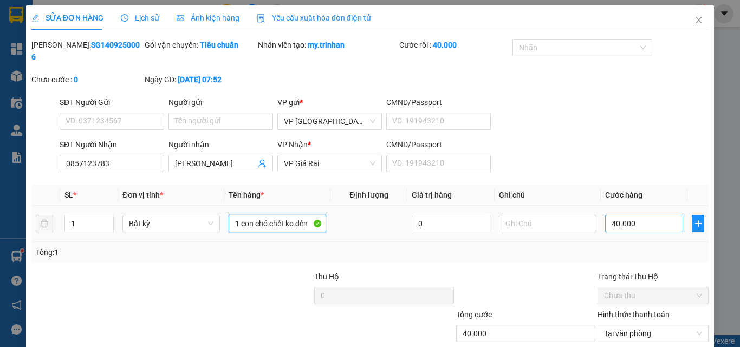
type input "1 con chó chết ko đền"
type input "14"
type input "140"
type input "1.400"
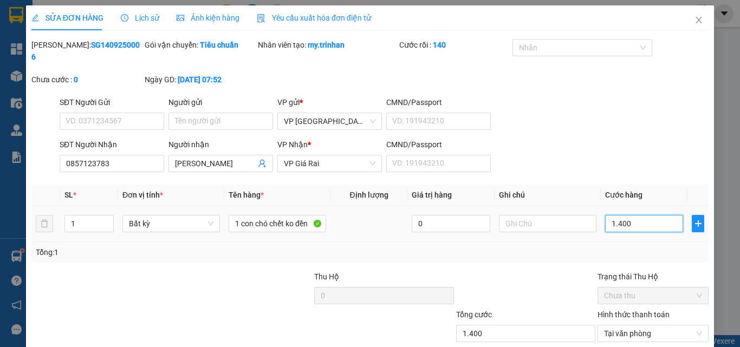
type input "1.400"
type input "1.400.000"
type input "1"
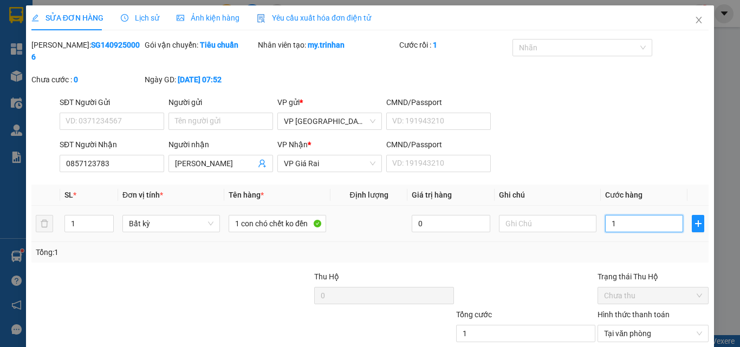
type input "10"
type input "100"
type input "100.000"
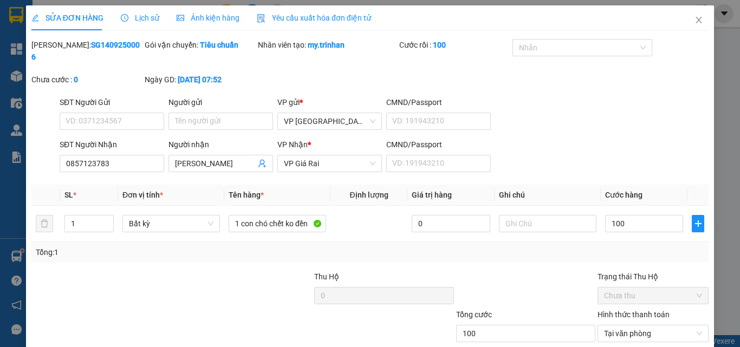
type input "100.000"
click at [559, 271] on div at bounding box center [525, 290] width 141 height 38
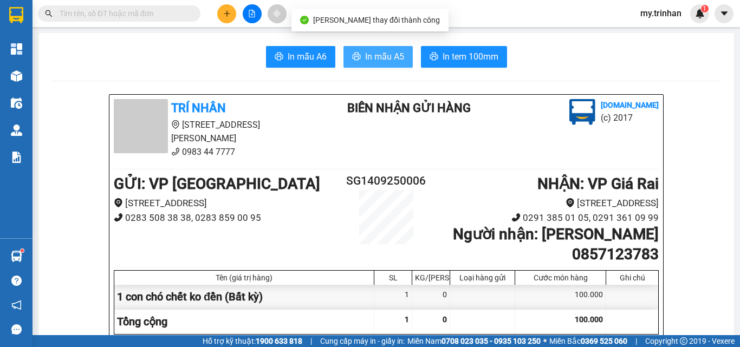
click at [383, 61] on span "In mẫu A5" at bounding box center [384, 57] width 39 height 14
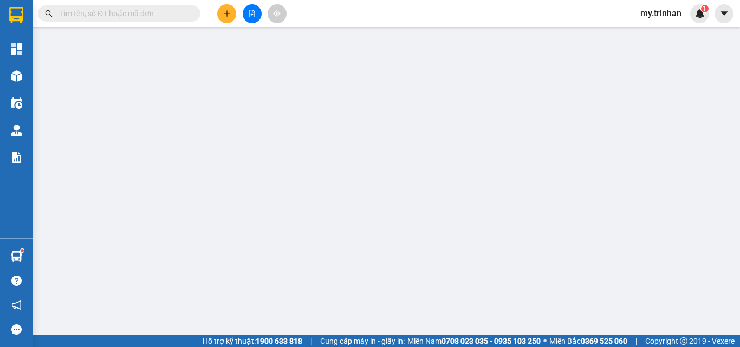
type input "0857123783"
type input "[PERSON_NAME]"
type input "100.000"
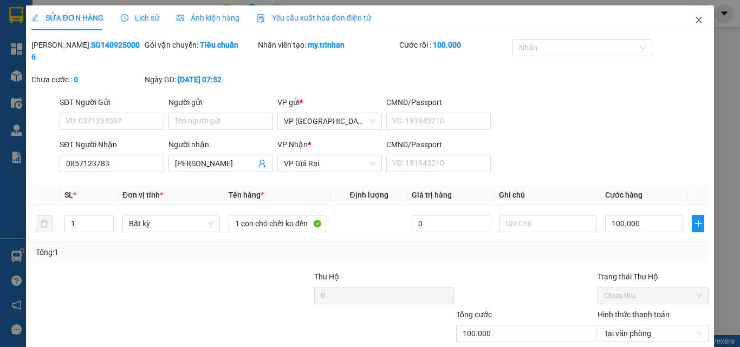
click at [695, 21] on icon "close" at bounding box center [699, 20] width 9 height 9
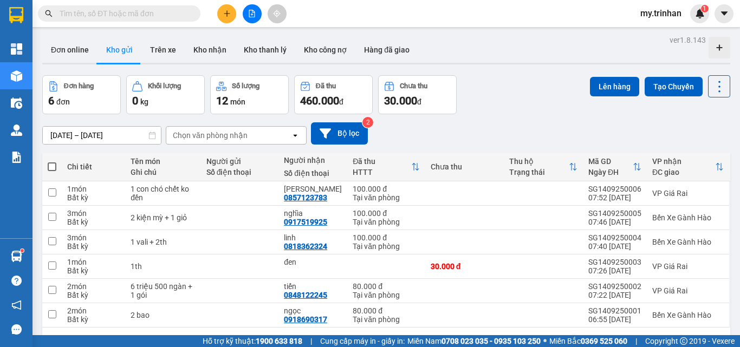
click at [533, 121] on div "[DATE] – [DATE] Press the down arrow key to interact with the calendar and sele…" at bounding box center [386, 133] width 688 height 38
click at [230, 9] on button at bounding box center [226, 13] width 19 height 19
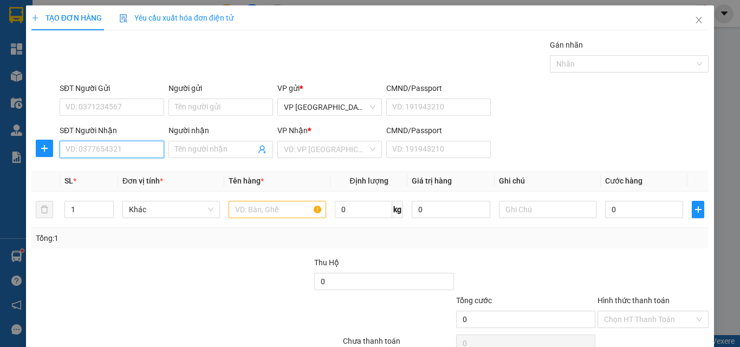
click at [130, 157] on input "SĐT Người Nhận" at bounding box center [112, 149] width 105 height 17
click at [129, 156] on input "SĐT Người Nhận" at bounding box center [112, 149] width 105 height 17
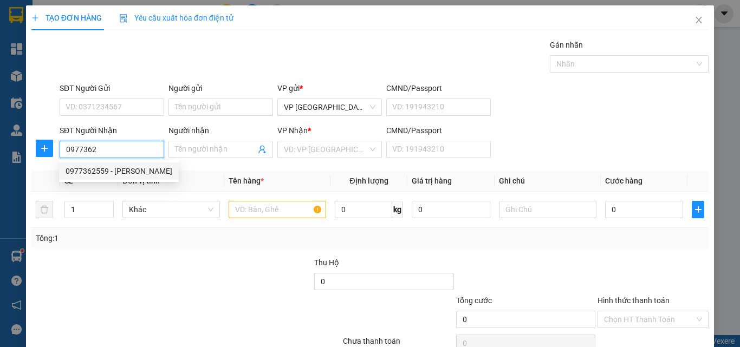
click at [127, 171] on div "0977362559 - [PERSON_NAME]" at bounding box center [119, 171] width 107 height 12
type input "0977362559"
type input "[PERSON_NAME]"
type input "30.000"
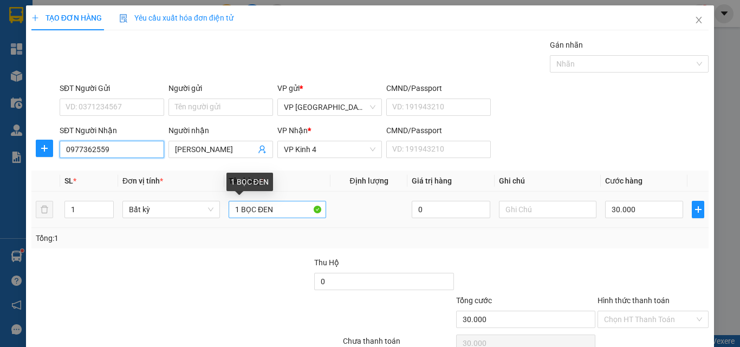
type input "0977362559"
drag, startPoint x: 284, startPoint y: 213, endPoint x: 193, endPoint y: 214, distance: 90.5
click at [193, 214] on tr "1 Bất kỳ 1 BỌC ĐEN 0 30.000" at bounding box center [370, 210] width 678 height 36
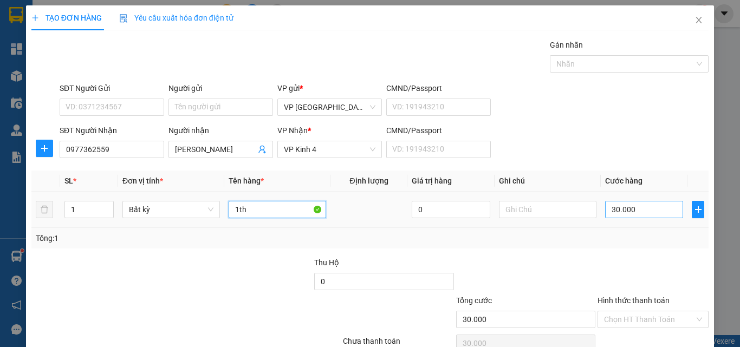
type input "1th"
click at [630, 217] on input "30.000" at bounding box center [644, 209] width 78 height 17
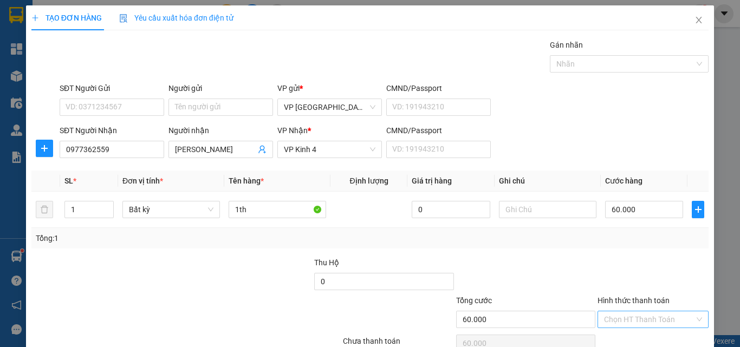
click at [663, 312] on input "Hình thức thanh toán" at bounding box center [649, 320] width 91 height 16
click at [661, 333] on div "Tại văn phòng" at bounding box center [645, 341] width 109 height 17
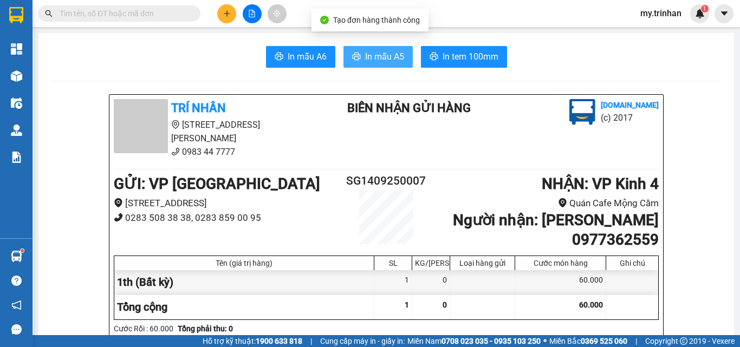
click at [386, 55] on span "In mẫu A5" at bounding box center [384, 57] width 39 height 14
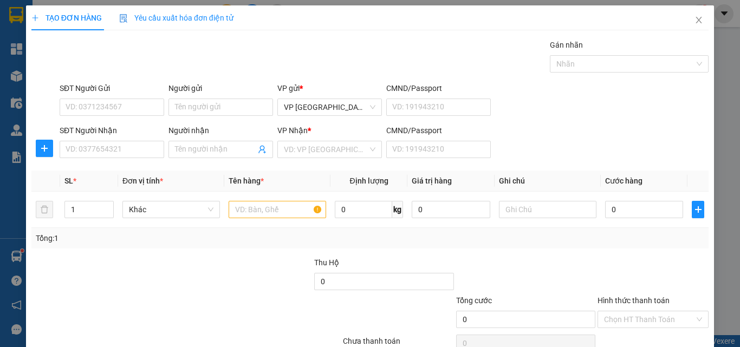
click at [565, 140] on div "SĐT Người Nhận VD: 0377654321 Người nhận Tên người nhận VP Nhận * VD: VP Sài Gò…" at bounding box center [384, 144] width 654 height 38
click at [136, 149] on input "SĐT Người Nhận" at bounding box center [112, 149] width 105 height 17
click at [94, 146] on input "SĐT Người Nhận" at bounding box center [112, 149] width 105 height 17
click at [95, 152] on input "SĐT Người Nhận" at bounding box center [112, 149] width 105 height 17
click at [99, 152] on input "SĐT Người Nhận" at bounding box center [112, 149] width 105 height 17
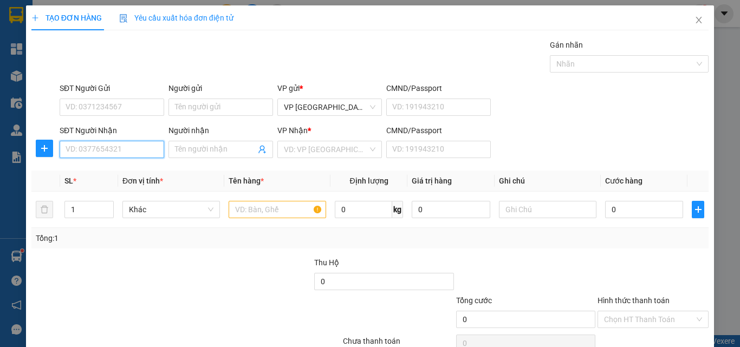
click at [101, 154] on input "SĐT Người Nhận" at bounding box center [112, 149] width 105 height 17
click at [105, 156] on input "SĐT Người Nhận" at bounding box center [112, 149] width 105 height 17
click at [115, 149] on input "SĐT Người Nhận" at bounding box center [112, 149] width 105 height 17
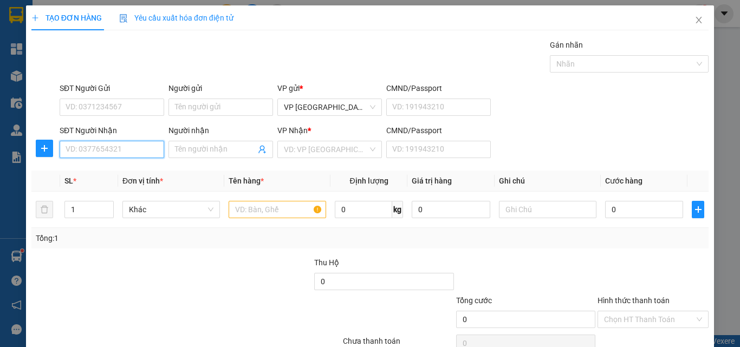
click at [117, 146] on input "SĐT Người Nhận" at bounding box center [112, 149] width 105 height 17
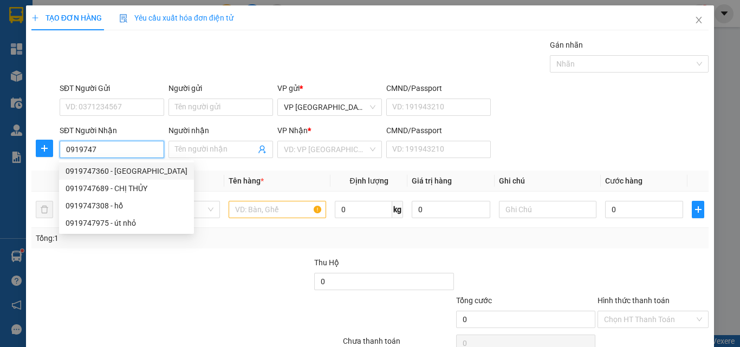
click at [101, 179] on div "0919747360 - [GEOGRAPHIC_DATA]" at bounding box center [126, 171] width 135 height 17
type input "0919747360"
type input "[GEOGRAPHIC_DATA]"
type input "40.000"
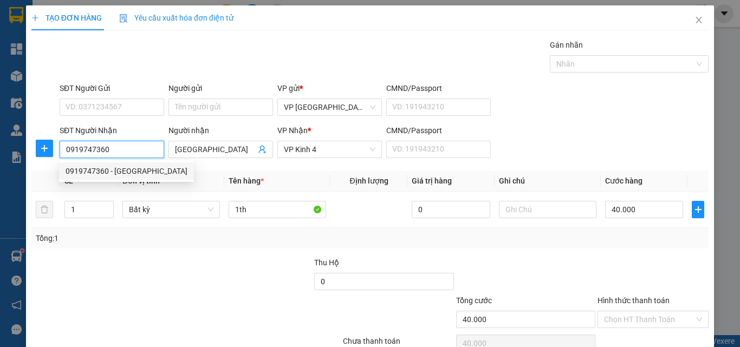
drag, startPoint x: 107, startPoint y: 152, endPoint x: 95, endPoint y: 152, distance: 11.4
click at [95, 152] on input "0919747360" at bounding box center [112, 149] width 105 height 17
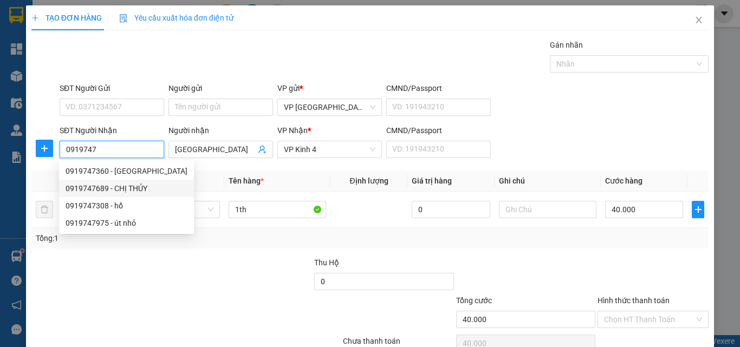
click at [121, 185] on div "0919747689 - CHỊ THỦY" at bounding box center [127, 189] width 122 height 12
type input "0919747689"
type input "CHỊ THỦY"
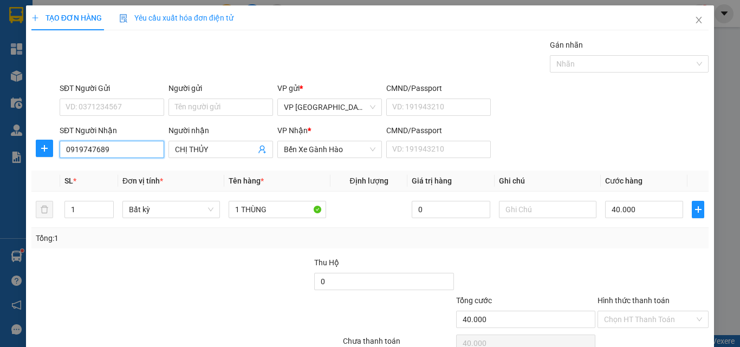
type input "0919747689"
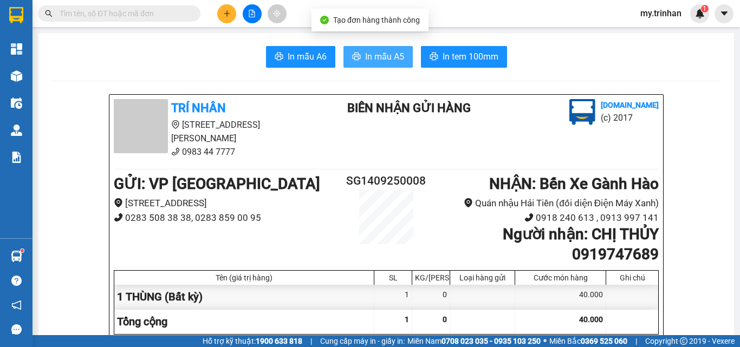
click at [385, 60] on span "In mẫu A5" at bounding box center [384, 57] width 39 height 14
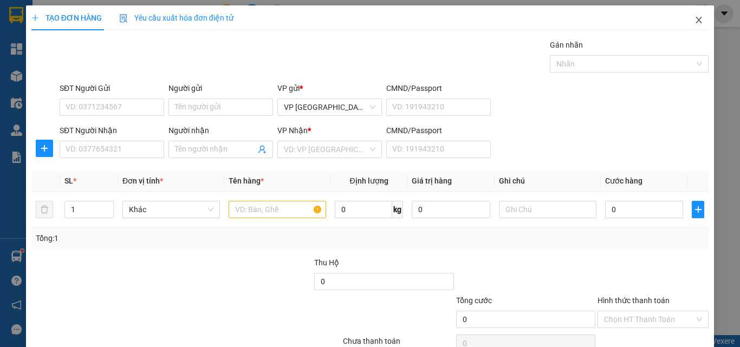
click at [695, 21] on icon "close" at bounding box center [699, 20] width 9 height 9
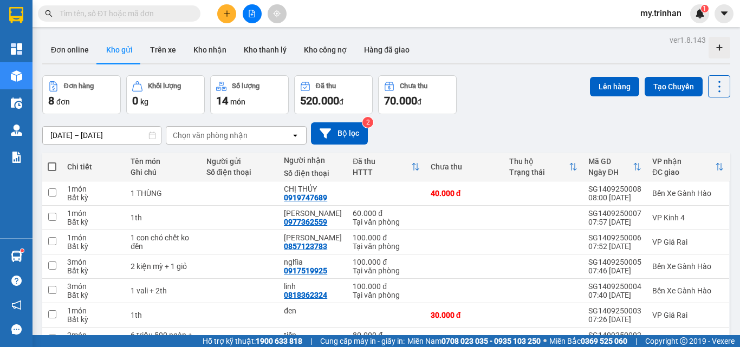
checkbox input "true"
click at [430, 328] on td at bounding box center [464, 340] width 79 height 24
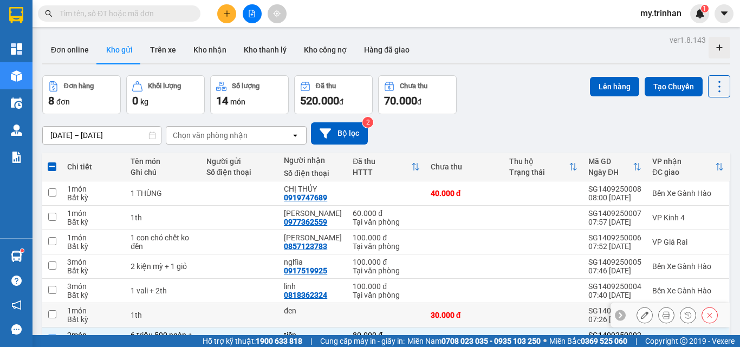
click at [435, 311] on div "30.000 đ" at bounding box center [465, 315] width 68 height 9
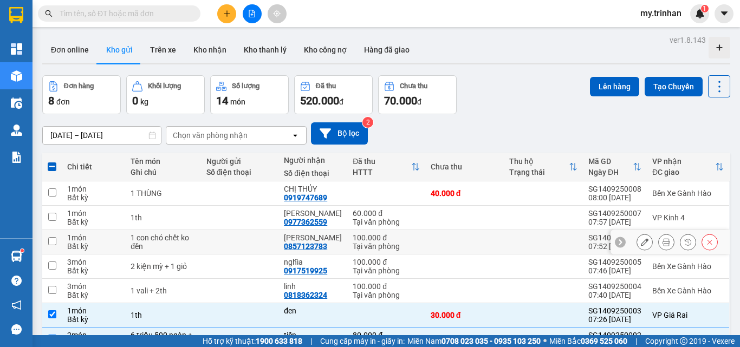
click at [417, 230] on td "100.000 đ Tại văn phòng" at bounding box center [386, 242] width 78 height 24
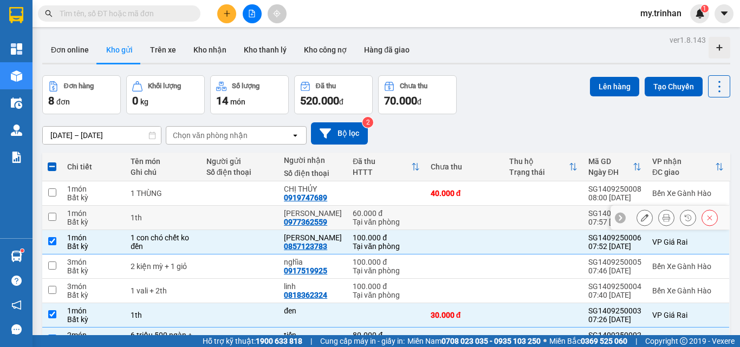
click at [425, 206] on td at bounding box center [464, 218] width 79 height 24
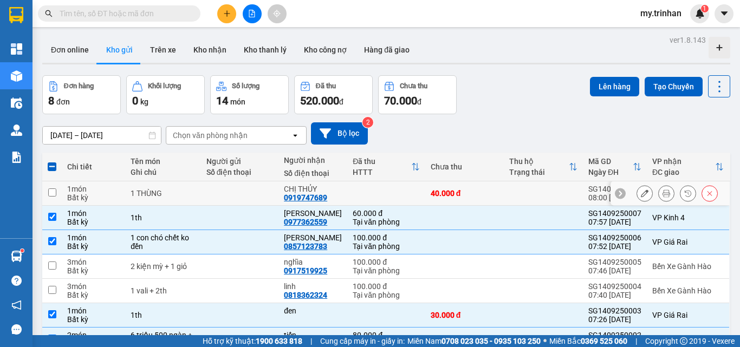
click at [421, 182] on td at bounding box center [386, 194] width 78 height 24
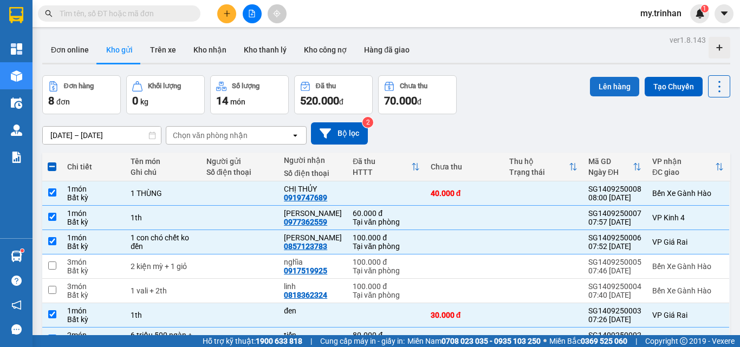
click at [609, 81] on button "Lên hàng" at bounding box center [614, 87] width 49 height 20
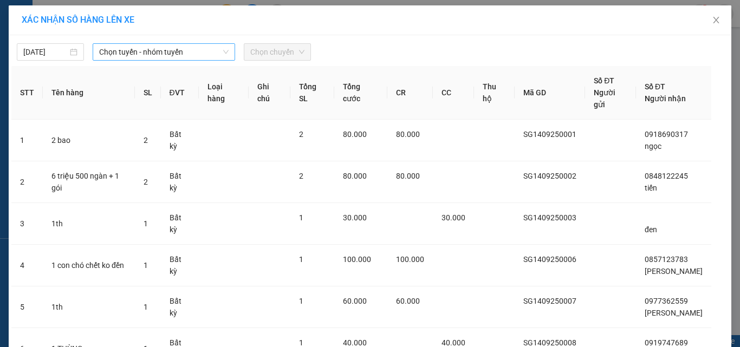
click at [183, 55] on span "Chọn tuyến - nhóm tuyến" at bounding box center [164, 52] width 130 height 16
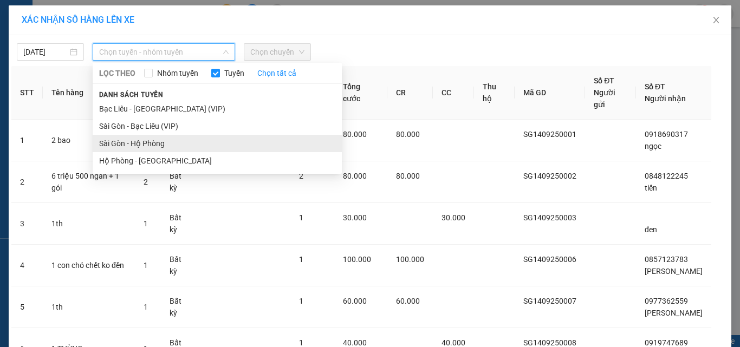
click at [154, 139] on li "Sài Gòn - Hộ Phòng" at bounding box center [217, 143] width 249 height 17
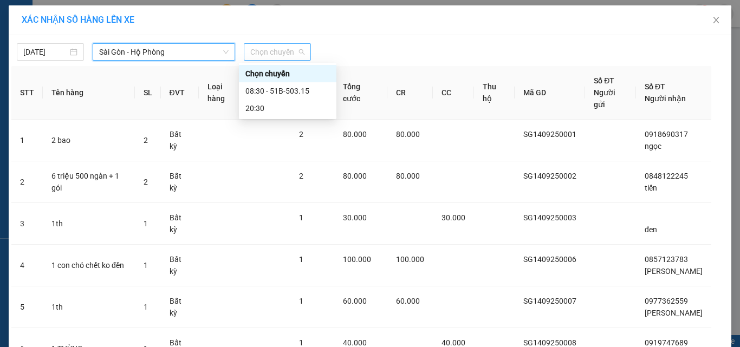
click at [274, 56] on span "Chọn chuyến" at bounding box center [277, 52] width 54 height 16
click at [274, 89] on div "08:30 - 51B-503.15" at bounding box center [288, 91] width 85 height 12
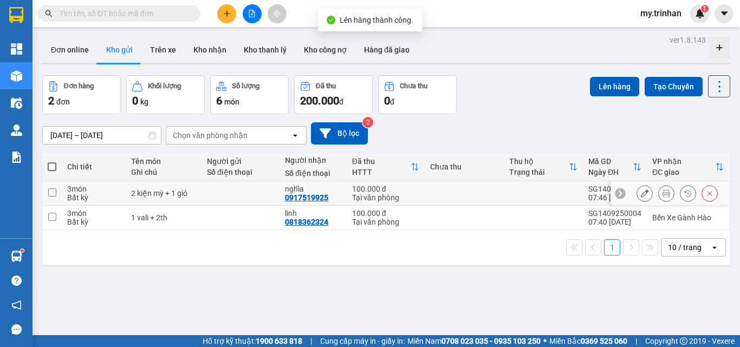
click at [706, 192] on icon at bounding box center [710, 194] width 8 height 8
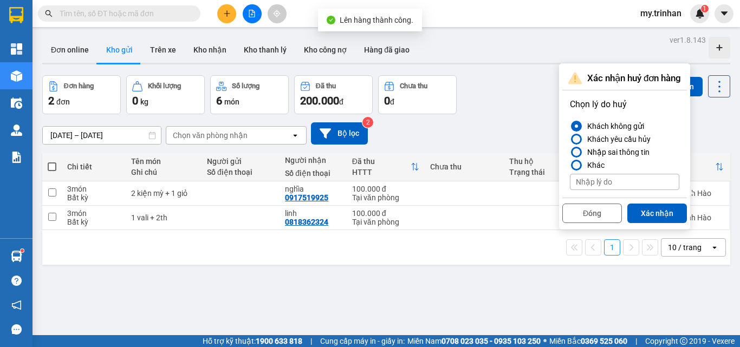
click at [674, 210] on button "Xác nhận" at bounding box center [658, 214] width 60 height 20
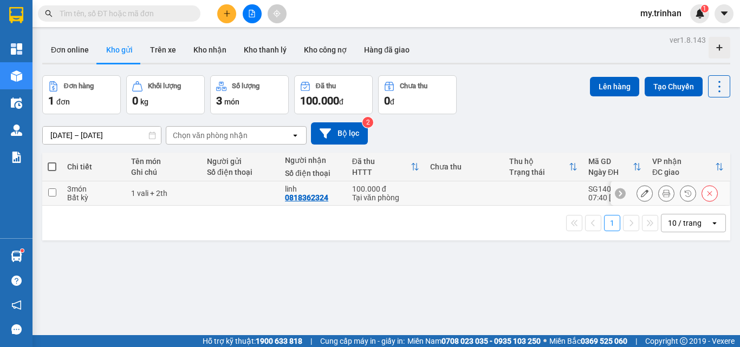
click at [706, 191] on icon at bounding box center [710, 194] width 8 height 8
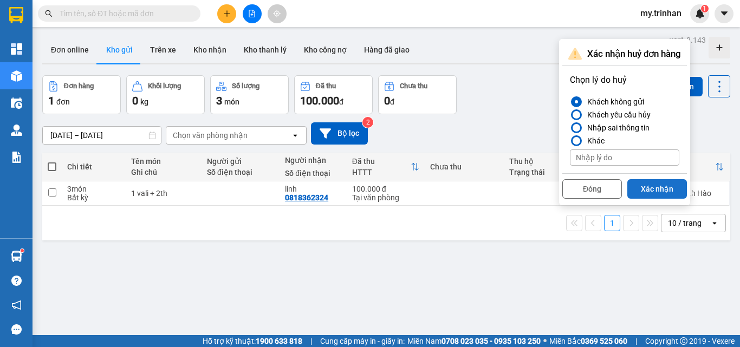
click at [679, 188] on button "Xác nhận" at bounding box center [658, 189] width 60 height 20
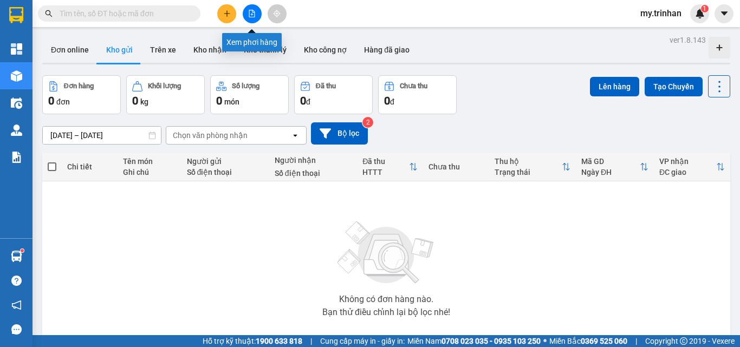
click at [250, 11] on button at bounding box center [252, 13] width 19 height 19
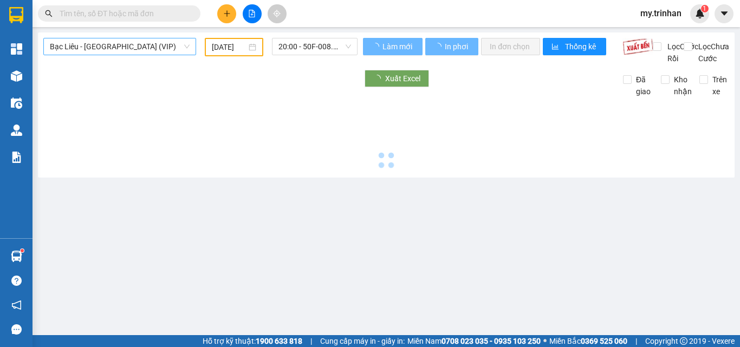
type input "[DATE]"
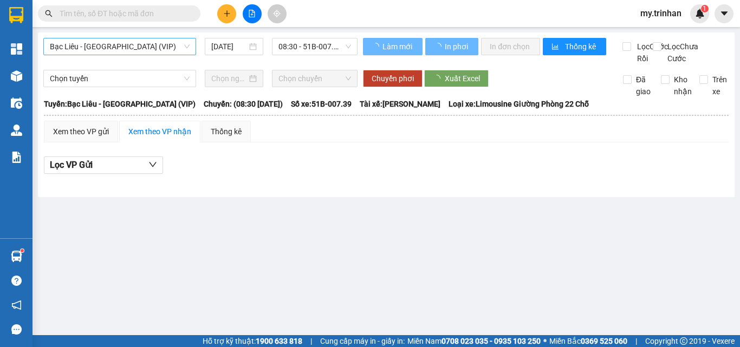
click at [166, 46] on span "Bạc Liêu - [GEOGRAPHIC_DATA] (VIP)" at bounding box center [120, 46] width 140 height 16
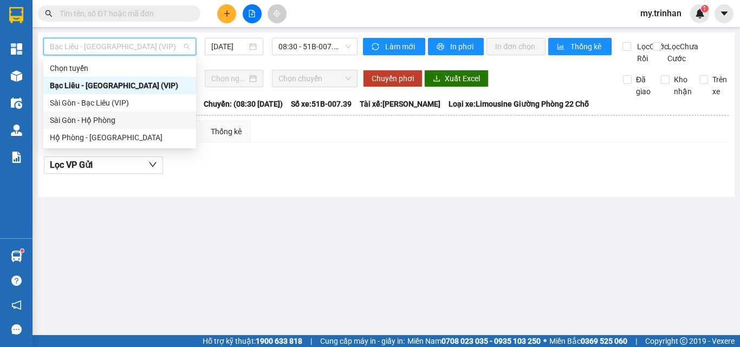
click at [145, 122] on div "Sài Gòn - Hộ Phòng" at bounding box center [120, 120] width 140 height 12
type input "[DATE]"
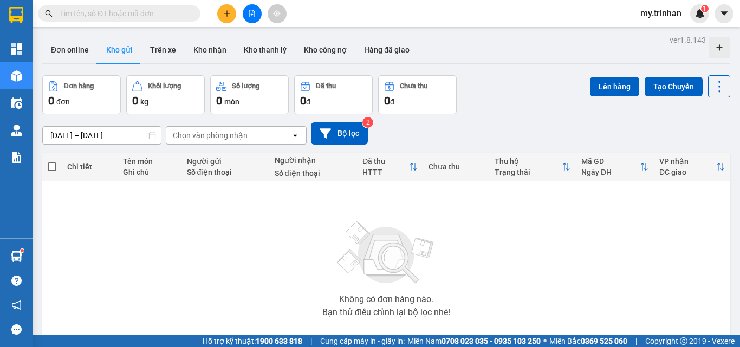
click at [462, 131] on div "[DATE] – [DATE] Press the down arrow key to interact with the calendar and sele…" at bounding box center [386, 133] width 688 height 22
click at [462, 126] on div "[DATE] – [DATE] Press the down arrow key to interact with the calendar and sele…" at bounding box center [386, 133] width 688 height 22
click at [224, 11] on icon "plus" at bounding box center [227, 14] width 8 height 8
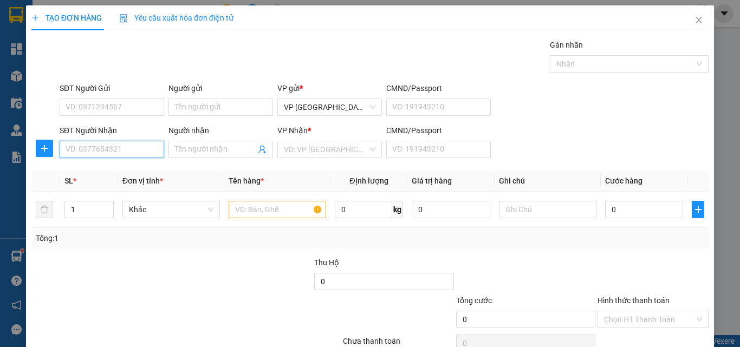
click at [93, 147] on input "SĐT Người Nhận" at bounding box center [112, 149] width 105 height 17
click at [100, 154] on input "SĐT Người Nhận" at bounding box center [112, 149] width 105 height 17
type input "0975998221"
click at [205, 154] on input "Người nhận" at bounding box center [215, 150] width 81 height 12
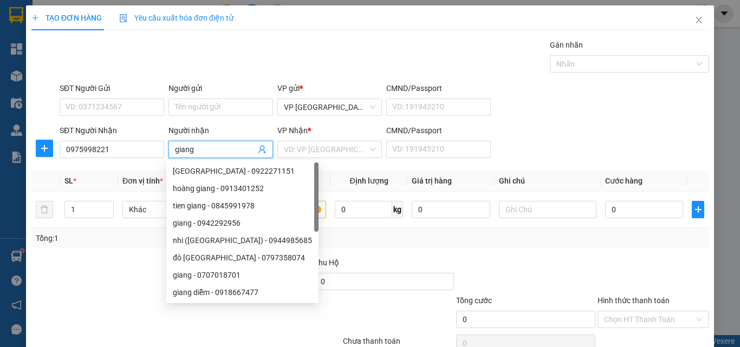
type input "giang"
drag, startPoint x: 339, startPoint y: 139, endPoint x: 331, endPoint y: 151, distance: 15.2
click at [339, 141] on div "VP Nhận * VD: VP [GEOGRAPHIC_DATA]" at bounding box center [330, 144] width 105 height 38
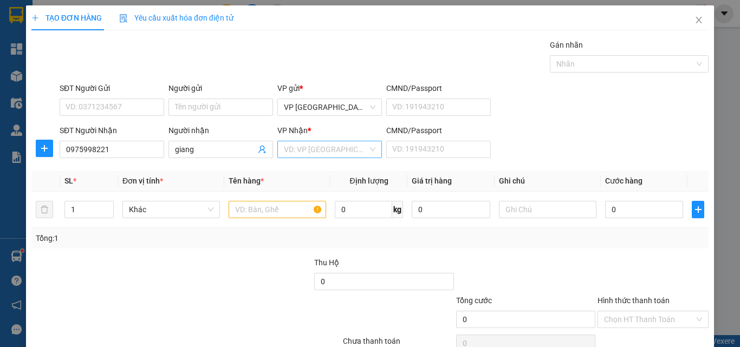
click at [329, 154] on input "search" at bounding box center [326, 149] width 84 height 16
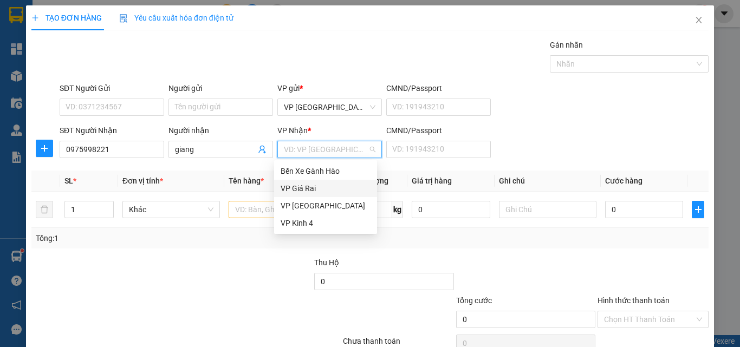
click at [304, 192] on div "VP Giá Rai" at bounding box center [326, 189] width 90 height 12
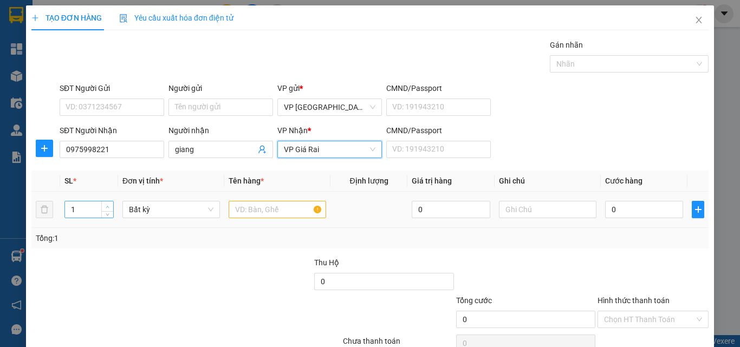
type input "2"
click at [105, 204] on span "up" at bounding box center [108, 207] width 7 height 7
click at [244, 214] on input "text" at bounding box center [278, 209] width 98 height 17
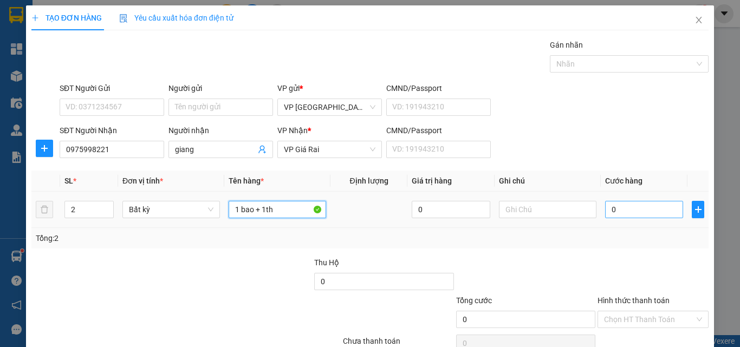
type input "1 bao + 1th"
click at [630, 204] on input "0" at bounding box center [644, 209] width 78 height 17
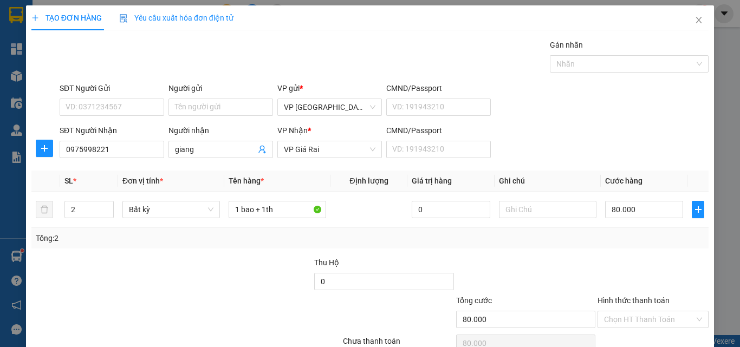
click at [656, 313] on div "Transit Pickup Surcharge Ids Transit Deliver Surcharge Ids Transit Deliver Surc…" at bounding box center [370, 209] width 678 height 341
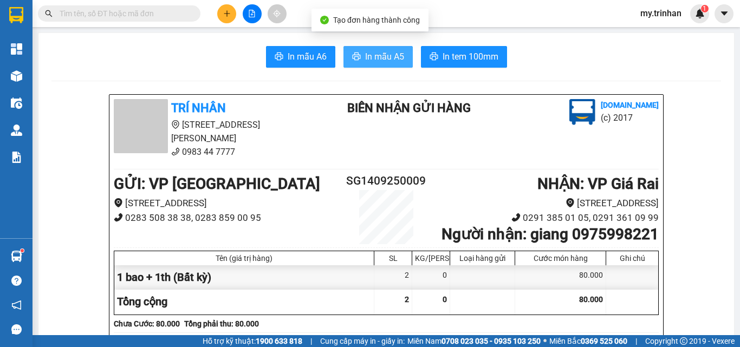
click at [385, 62] on span "In mẫu A5" at bounding box center [384, 57] width 39 height 14
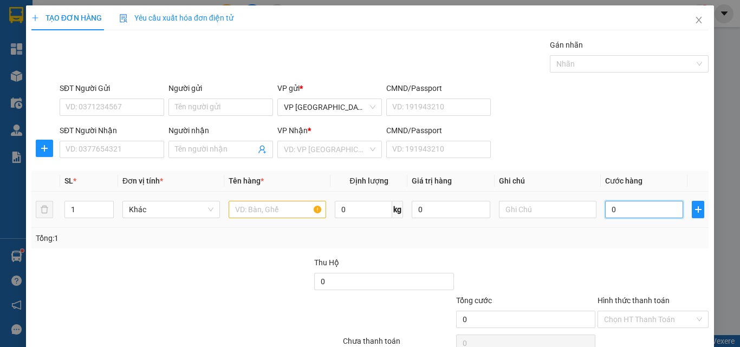
click at [605, 214] on input "0" at bounding box center [644, 209] width 78 height 17
click at [75, 266] on div at bounding box center [100, 276] width 141 height 38
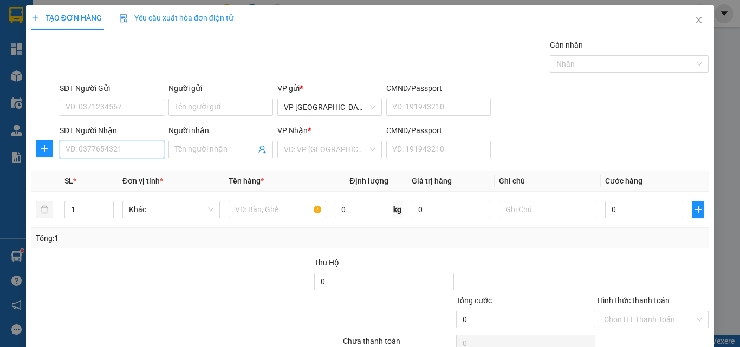
click at [94, 149] on input "SĐT Người Nhận" at bounding box center [112, 149] width 105 height 17
click at [93, 152] on input "SĐT Người Nhận" at bounding box center [112, 149] width 105 height 17
type input "0949953101"
click at [139, 151] on input "0949953101" at bounding box center [112, 149] width 105 height 17
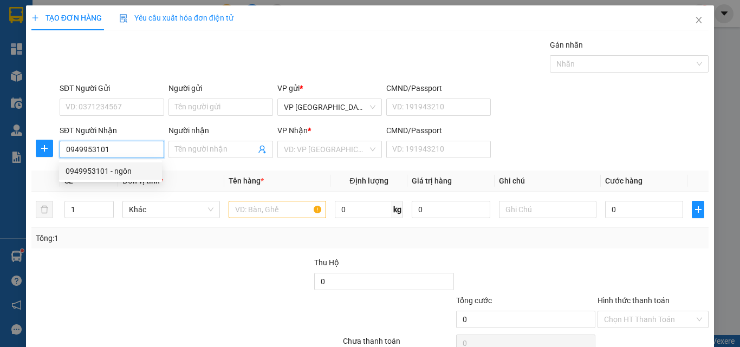
click at [139, 169] on div "0949953101 - ngôn" at bounding box center [111, 171] width 90 height 12
type input "ngôn"
type input "40.000"
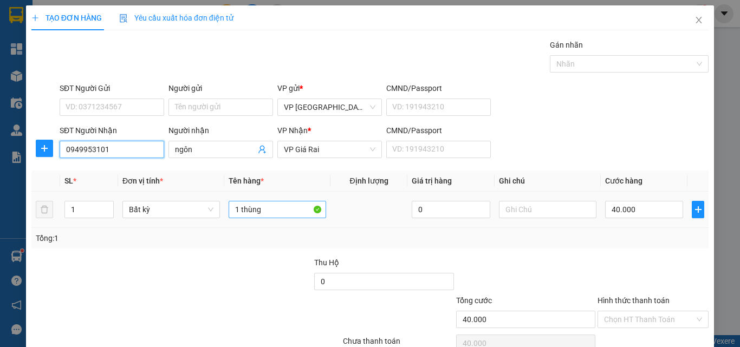
type input "0949953101"
drag, startPoint x: 276, startPoint y: 216, endPoint x: 120, endPoint y: 222, distance: 156.7
click at [130, 226] on tr "1 Bất kỳ 1 thùng 0 40.000" at bounding box center [370, 210] width 678 height 36
type input "3 triệu"
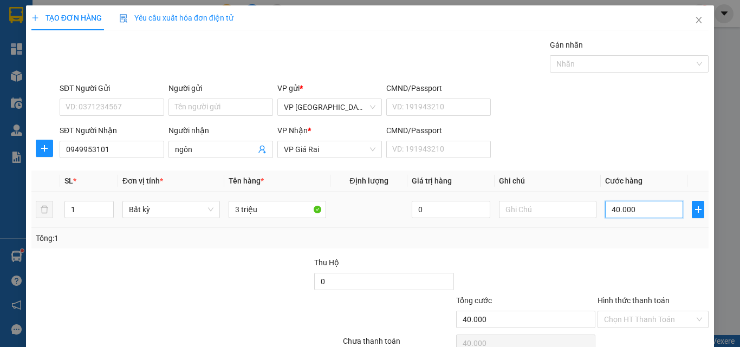
drag, startPoint x: 618, startPoint y: 206, endPoint x: 612, endPoint y: 209, distance: 6.5
click at [618, 206] on input "40.000" at bounding box center [644, 209] width 78 height 17
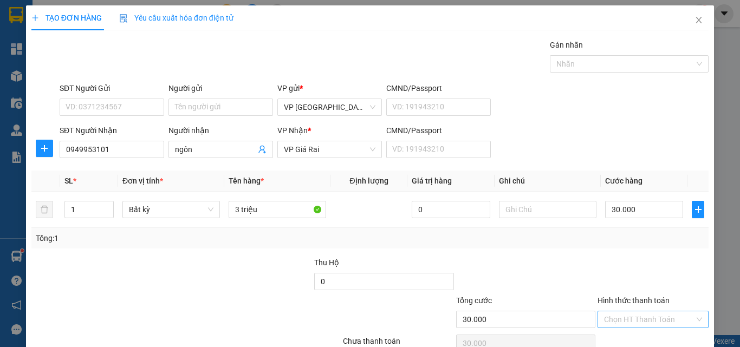
click at [653, 311] on div "Chọn HT Thanh Toán" at bounding box center [653, 319] width 111 height 17
click at [654, 312] on input "Hình thức thanh toán" at bounding box center [649, 320] width 91 height 16
drag, startPoint x: 651, startPoint y: 287, endPoint x: 649, endPoint y: 306, distance: 19.6
click at [651, 336] on div "Tại văn phòng" at bounding box center [645, 342] width 96 height 12
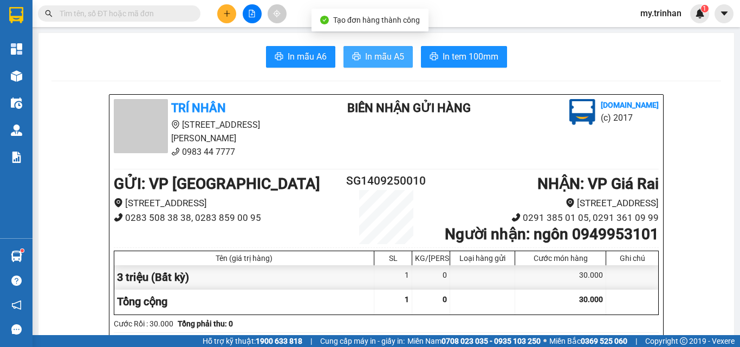
click at [380, 50] on span "In mẫu A5" at bounding box center [384, 57] width 39 height 14
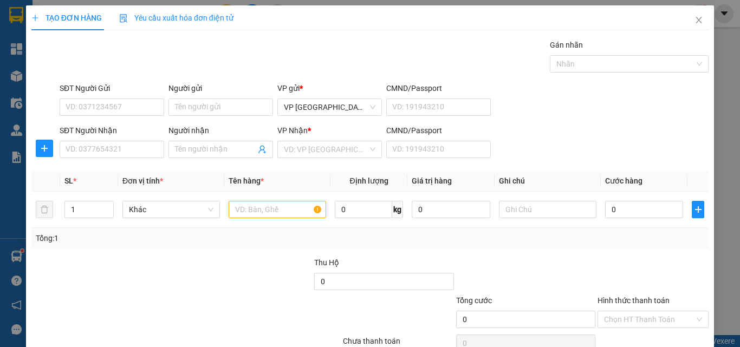
click at [546, 143] on div "SĐT Người Nhận VD: 0377654321 Người nhận Tên người nhận VP Nhận * VD: VP Sài Gò…" at bounding box center [384, 144] width 654 height 38
click at [543, 143] on div "SĐT Người Nhận VD: 0377654321 Người nhận Tên người nhận VP Nhận * VD: VP Sài Gò…" at bounding box center [384, 144] width 654 height 38
click at [695, 21] on icon "close" at bounding box center [699, 20] width 9 height 9
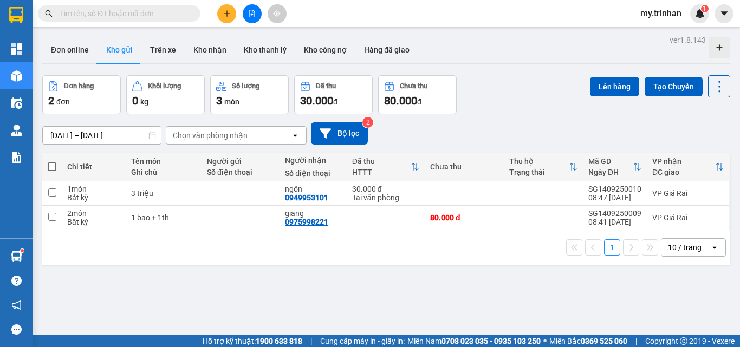
click at [242, 134] on div "Chọn văn phòng nhận" at bounding box center [210, 135] width 75 height 11
click at [242, 135] on div "Chọn văn phòng nhận" at bounding box center [210, 135] width 75 height 11
click at [448, 131] on div "[DATE] – [DATE] Press the down arrow key to interact with the calendar and sele…" at bounding box center [386, 133] width 688 height 22
drag, startPoint x: 449, startPoint y: 133, endPoint x: 435, endPoint y: 143, distance: 17.9
click at [435, 143] on div "[DATE] – [DATE] Press the down arrow key to interact with the calendar and sele…" at bounding box center [386, 133] width 688 height 22
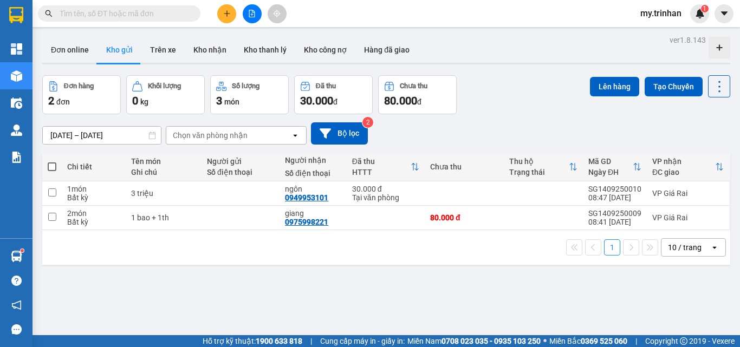
click at [223, 15] on icon "plus" at bounding box center [227, 14] width 8 height 8
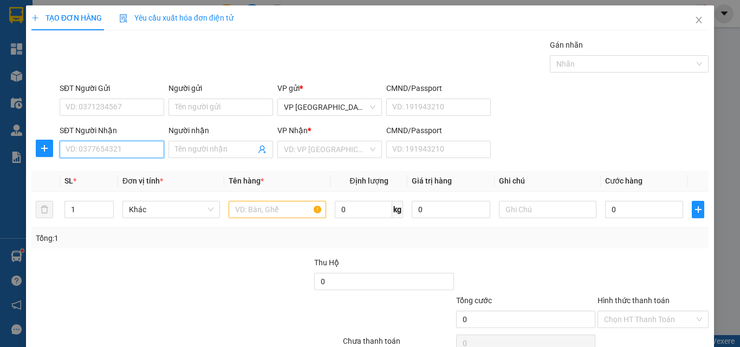
click at [125, 146] on input "SĐT Người Nhận" at bounding box center [112, 149] width 105 height 17
type input "0918294990"
click at [146, 169] on div "0918294990 - thảo" at bounding box center [111, 171] width 90 height 12
type input "thảo"
type input "30.000"
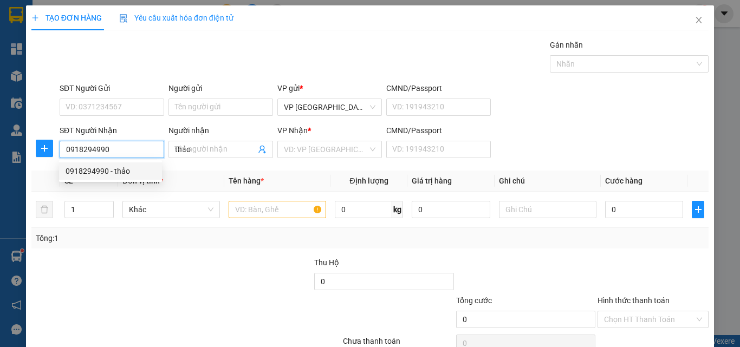
type input "30.000"
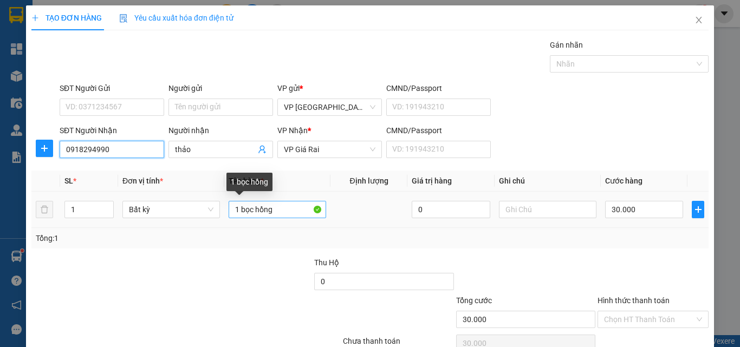
type input "0918294990"
drag, startPoint x: 260, startPoint y: 213, endPoint x: 211, endPoint y: 217, distance: 48.4
click at [215, 218] on tr "1 Bất kỳ 1 bọc hồng 0 30.000" at bounding box center [370, 210] width 678 height 36
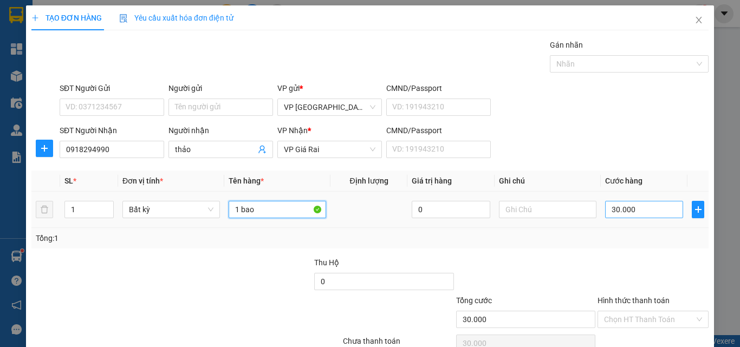
type input "1 bao"
click at [640, 210] on input "30.000" at bounding box center [644, 209] width 78 height 17
type input "4"
type input "40"
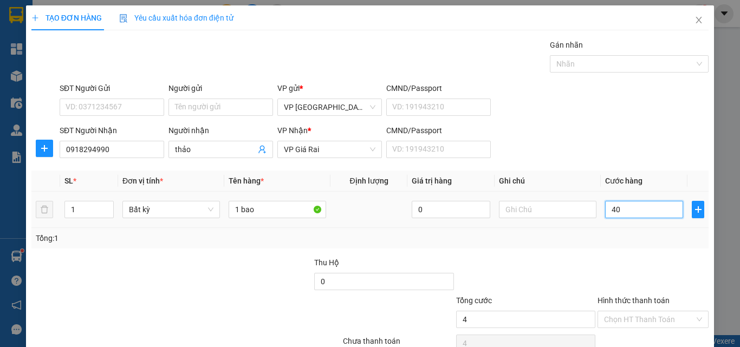
type input "40"
type input "40.000"
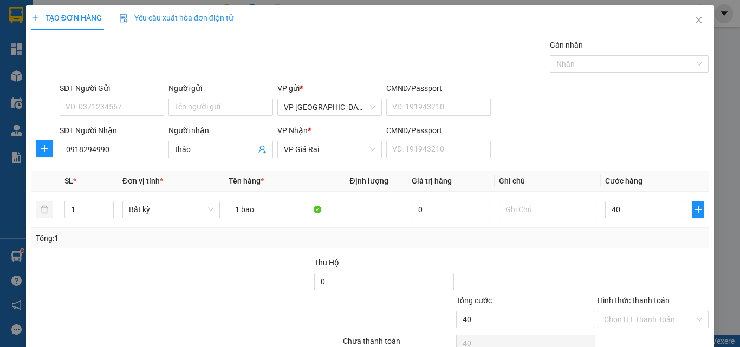
type input "40.000"
click at [650, 312] on input "Hình thức thanh toán" at bounding box center [649, 320] width 91 height 16
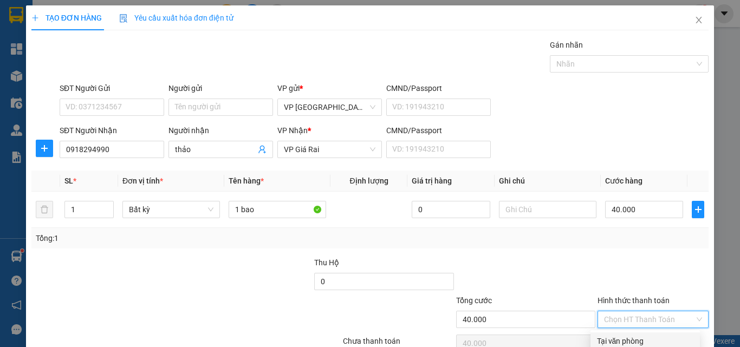
click at [651, 336] on div "Tại văn phòng" at bounding box center [645, 342] width 96 height 12
type input "0"
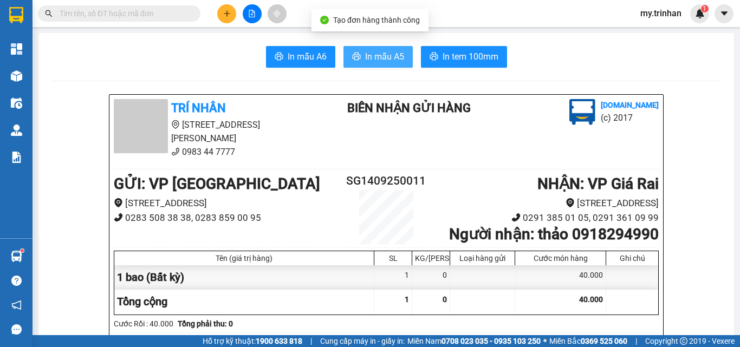
click at [375, 56] on span "In mẫu A5" at bounding box center [384, 57] width 39 height 14
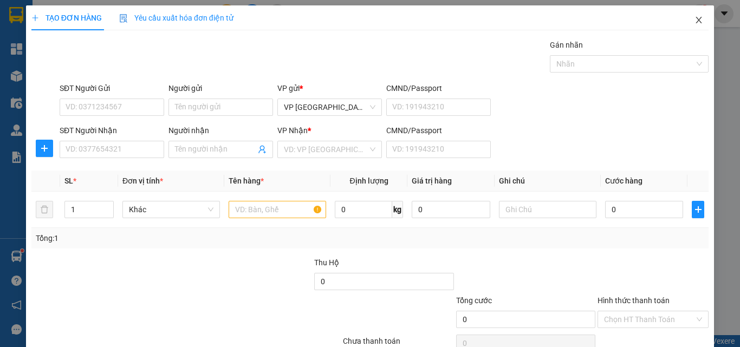
click at [685, 15] on span "Close" at bounding box center [699, 20] width 30 height 30
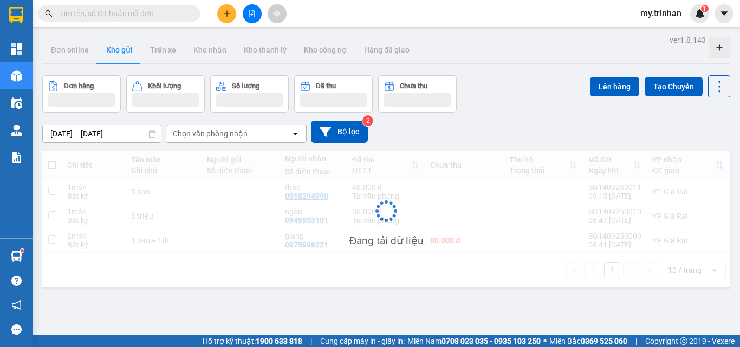
click at [146, 7] on span at bounding box center [119, 13] width 163 height 16
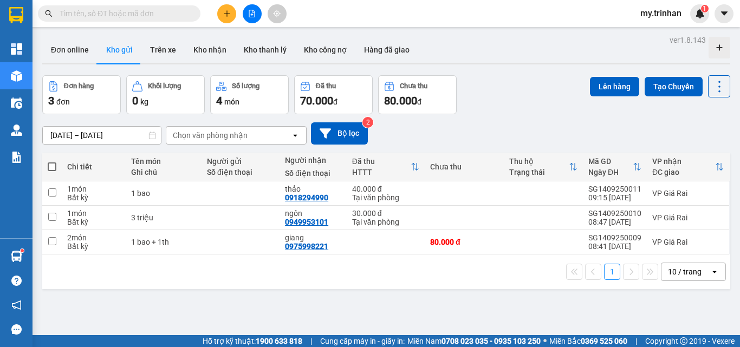
click at [157, 13] on input "text" at bounding box center [124, 14] width 128 height 12
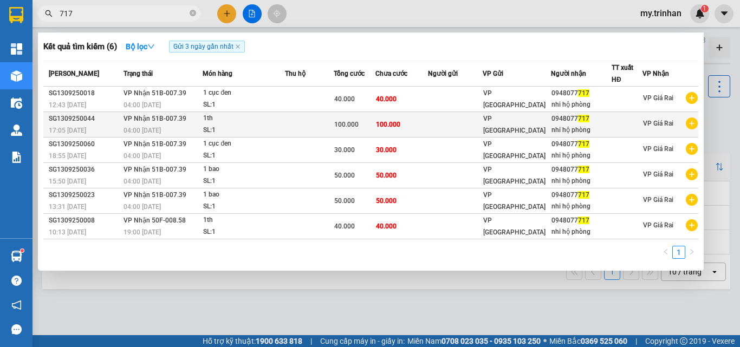
type input "717"
click at [332, 128] on td at bounding box center [309, 124] width 49 height 25
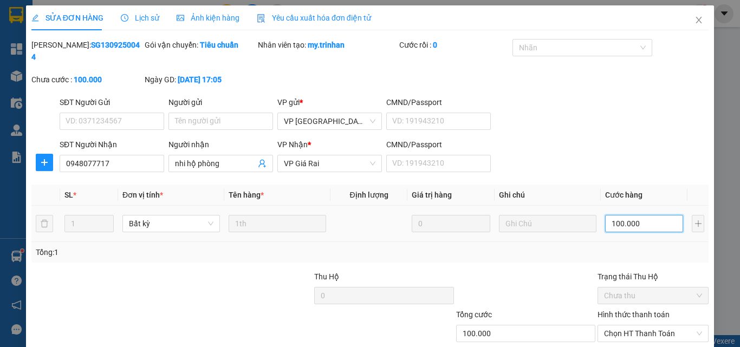
click at [637, 215] on input "100.000" at bounding box center [644, 223] width 78 height 17
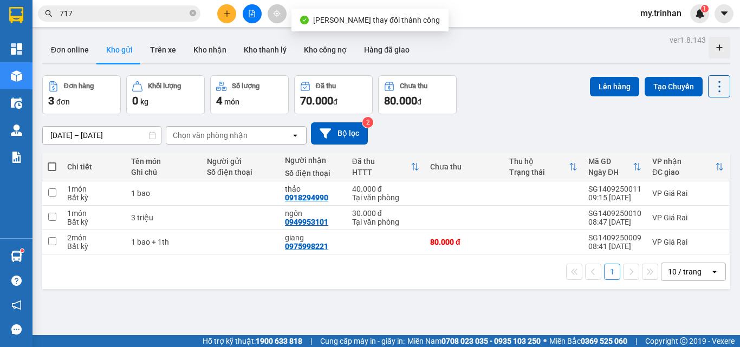
click at [136, 10] on input "717" at bounding box center [124, 14] width 128 height 12
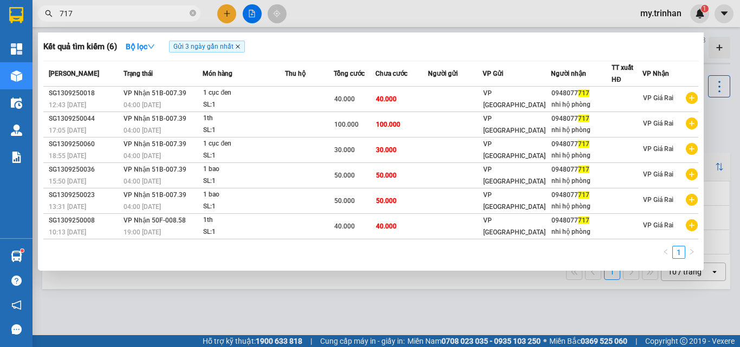
click at [238, 47] on icon "close" at bounding box center [237, 46] width 5 height 5
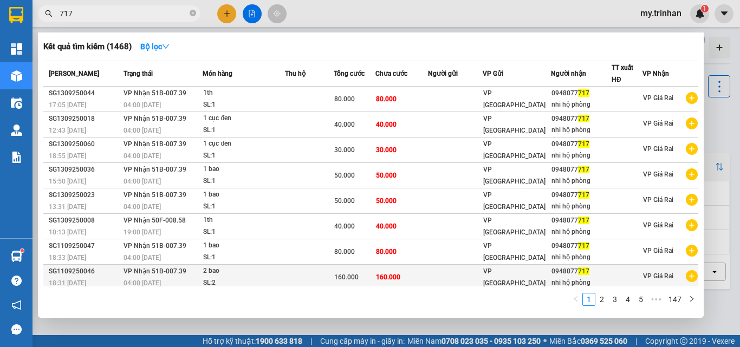
click at [278, 266] on div "2 bao" at bounding box center [243, 272] width 81 height 12
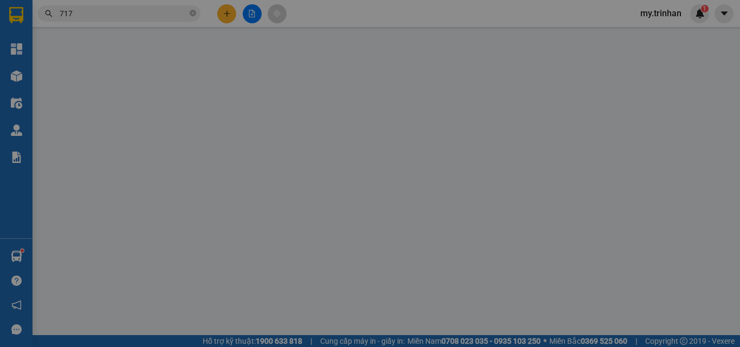
type input "0948077717"
type input "nhi hộ phòng"
type input "160.000"
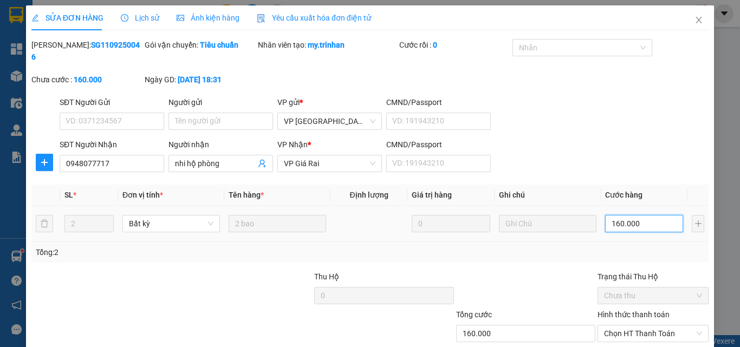
click at [627, 215] on input "160.000" at bounding box center [644, 223] width 78 height 17
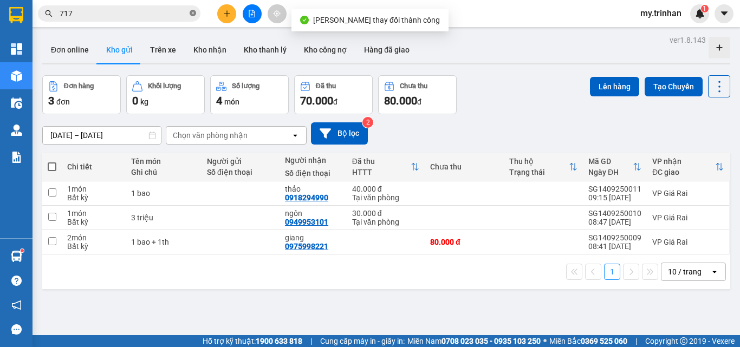
click at [193, 14] on icon "close-circle" at bounding box center [193, 13] width 7 height 7
click at [176, 12] on input "text" at bounding box center [124, 14] width 128 height 12
click at [176, 13] on input "text" at bounding box center [124, 14] width 128 height 12
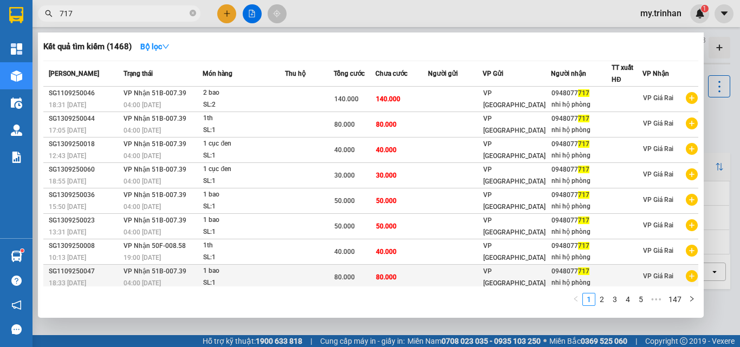
type input "717"
click at [301, 276] on td at bounding box center [309, 277] width 49 height 25
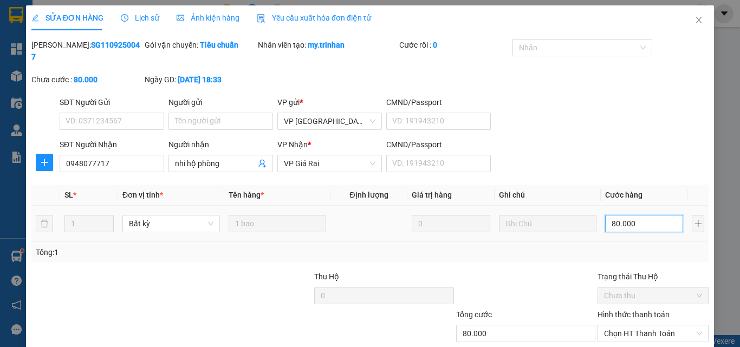
click at [637, 215] on input "80.000" at bounding box center [644, 223] width 78 height 17
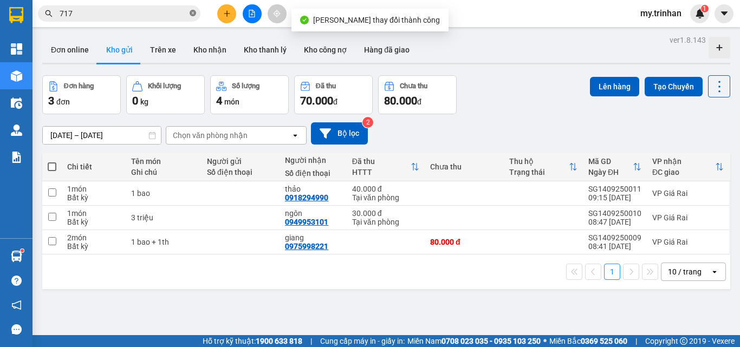
click at [191, 12] on icon "close-circle" at bounding box center [193, 13] width 7 height 7
click at [160, 18] on input "text" at bounding box center [124, 14] width 128 height 12
click at [160, 17] on input "text" at bounding box center [124, 14] width 128 height 12
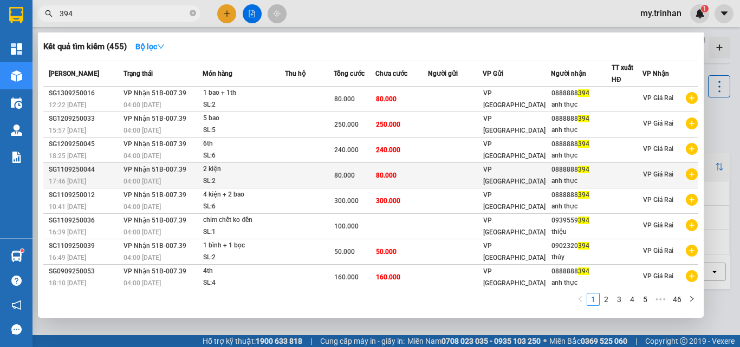
type input "394"
click at [301, 173] on td at bounding box center [309, 175] width 49 height 25
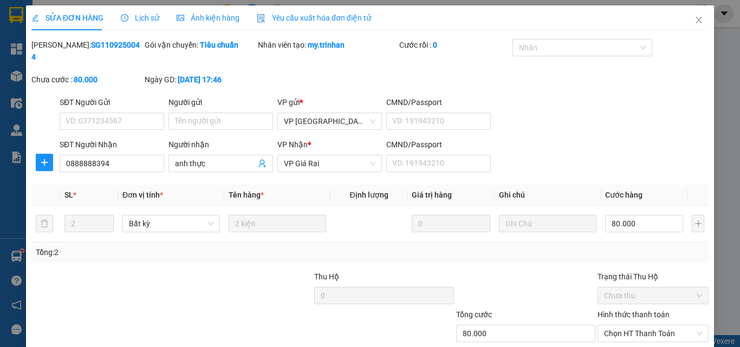
type input "0888888394"
type input "anh thực"
type input "80.000"
click at [631, 217] on input "80.000" at bounding box center [644, 223] width 78 height 17
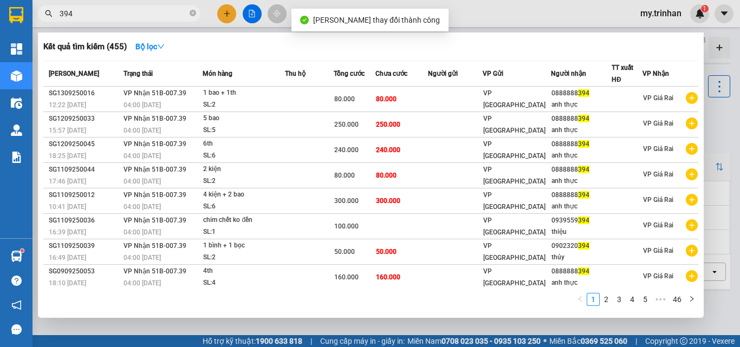
click at [173, 11] on input "394" at bounding box center [124, 14] width 128 height 12
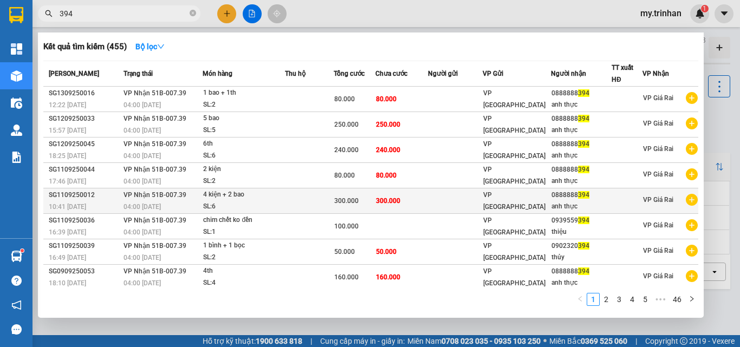
click at [274, 201] on div "4 kiện + 2 bao" at bounding box center [243, 195] width 81 height 12
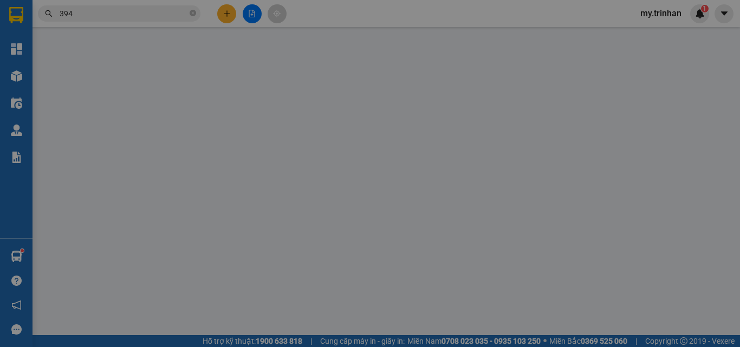
type input "0888888394"
type input "anh thực"
type input "300.000"
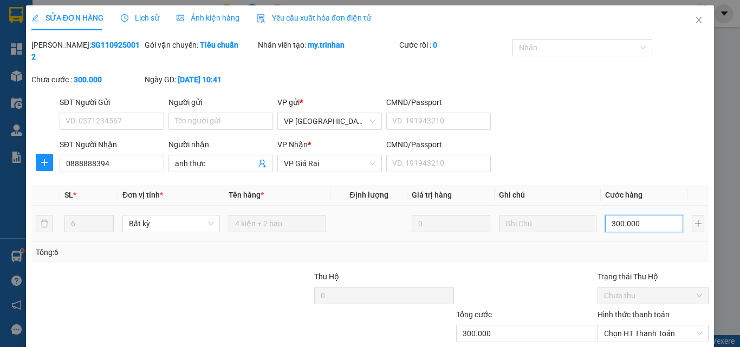
click at [645, 218] on input "300.000" at bounding box center [644, 223] width 78 height 17
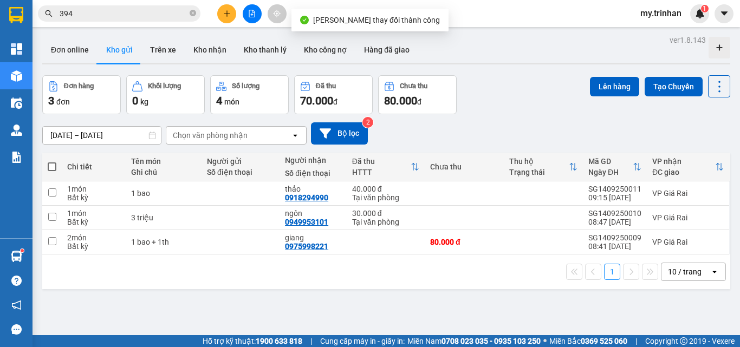
click at [191, 15] on icon "close-circle" at bounding box center [193, 13] width 7 height 7
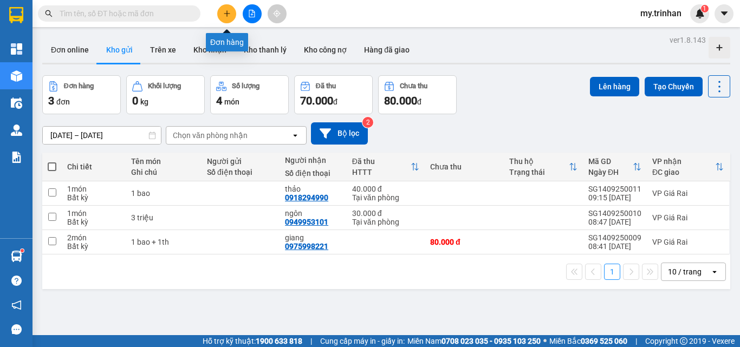
click at [224, 15] on icon "plus" at bounding box center [227, 14] width 8 height 8
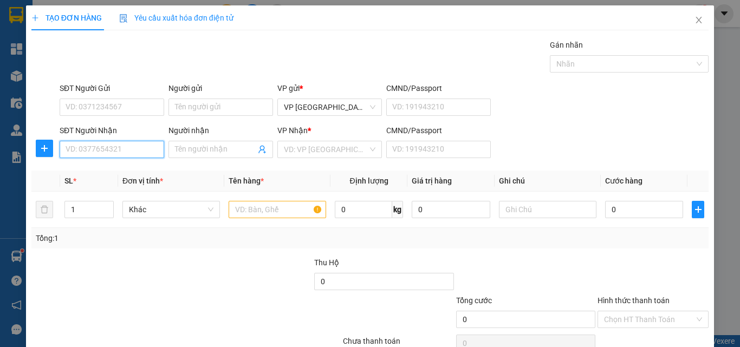
click at [115, 149] on input "SĐT Người Nhận" at bounding box center [112, 149] width 105 height 17
type input "0945954222"
click at [124, 153] on input "0945954222" at bounding box center [112, 149] width 105 height 17
click at [132, 170] on div "0945954222 - nga" at bounding box center [111, 171] width 90 height 12
type input "nga"
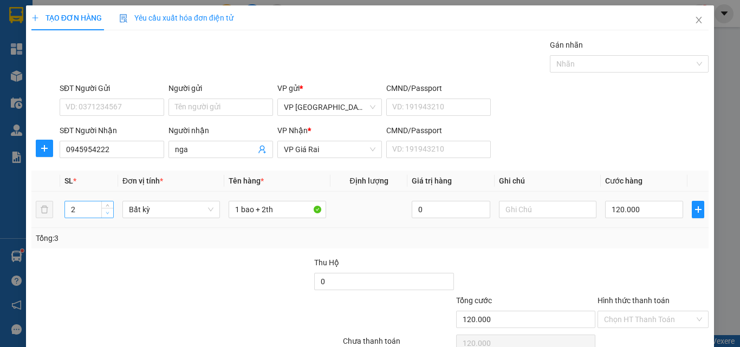
click at [108, 216] on span "down" at bounding box center [108, 213] width 7 height 7
click at [107, 216] on span "down" at bounding box center [108, 213] width 7 height 7
click at [108, 215] on span "down" at bounding box center [108, 213] width 7 height 7
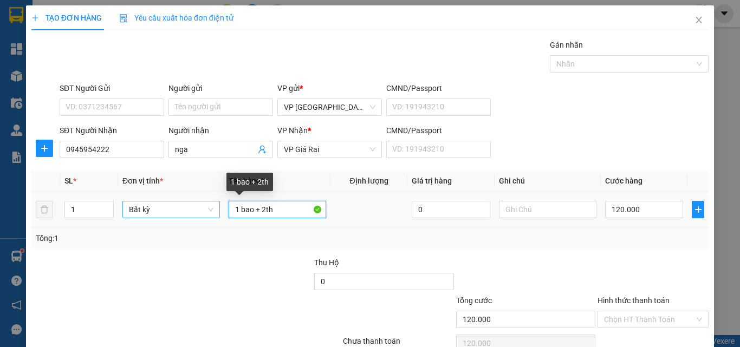
drag, startPoint x: 275, startPoint y: 216, endPoint x: 202, endPoint y: 214, distance: 72.7
click at [207, 214] on tr "1 Bất kỳ 1 bao + 2th 0 120.000" at bounding box center [370, 210] width 678 height 36
click at [239, 214] on input "1 ục" at bounding box center [278, 209] width 98 height 17
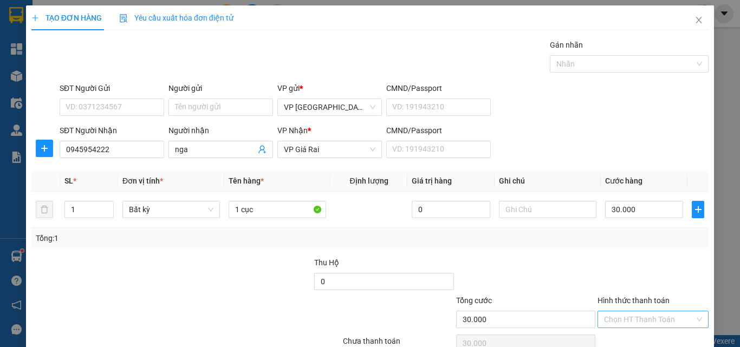
drag, startPoint x: 672, startPoint y: 267, endPoint x: 674, endPoint y: 273, distance: 6.2
click at [674, 312] on input "Hình thức thanh toán" at bounding box center [649, 320] width 91 height 16
click at [669, 336] on div "Tại văn phòng" at bounding box center [645, 342] width 96 height 12
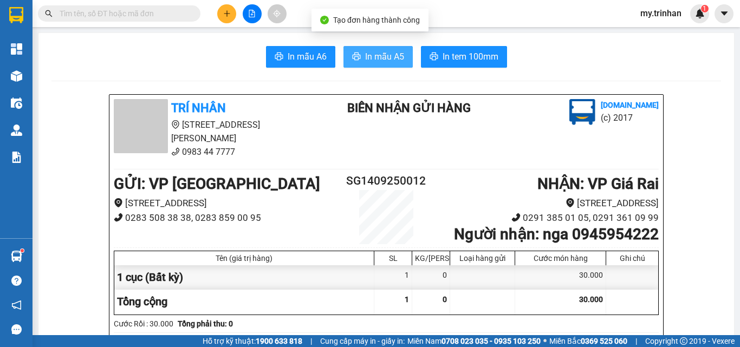
click at [375, 63] on span "In mẫu A5" at bounding box center [384, 57] width 39 height 14
